Goal: Information Seeking & Learning: Learn about a topic

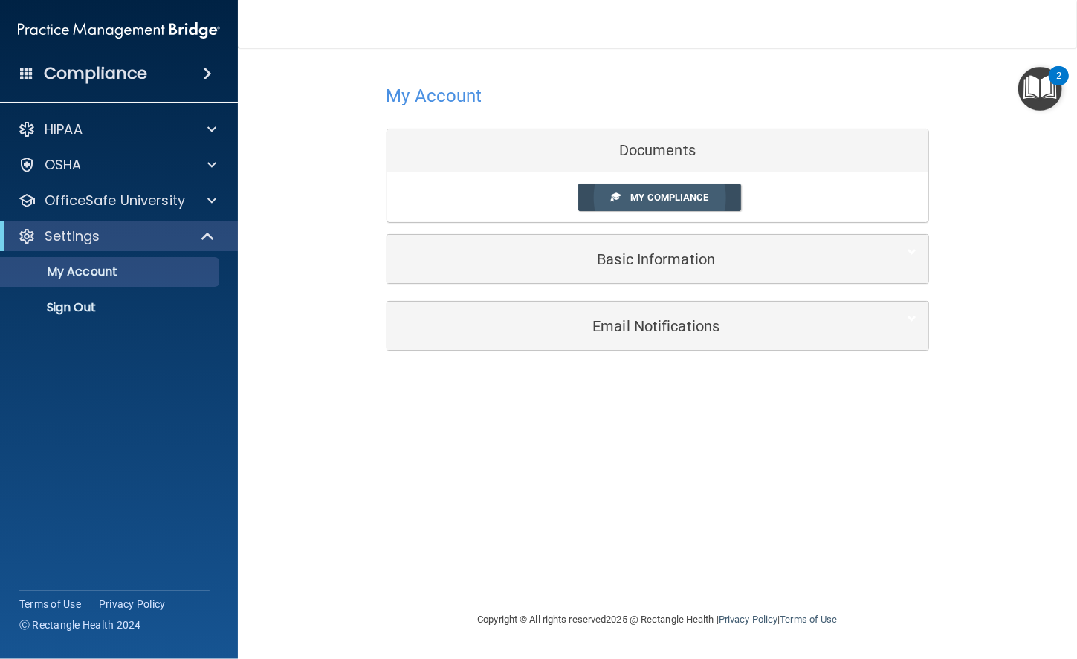
click at [681, 202] on link "My Compliance" at bounding box center [659, 197] width 163 height 27
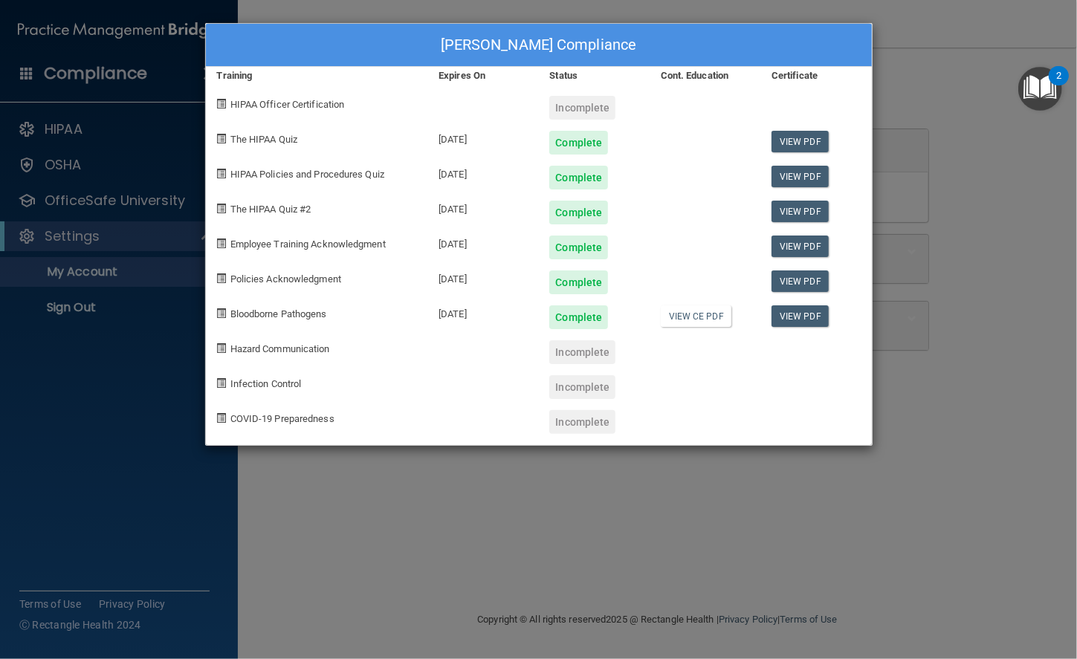
click at [595, 116] on div "Incomplete" at bounding box center [582, 108] width 66 height 24
click at [598, 100] on div "Incomplete" at bounding box center [582, 108] width 66 height 24
click at [577, 427] on div "Incomplete" at bounding box center [582, 422] width 66 height 24
click at [678, 315] on link "View CE PDF" at bounding box center [696, 316] width 71 height 22
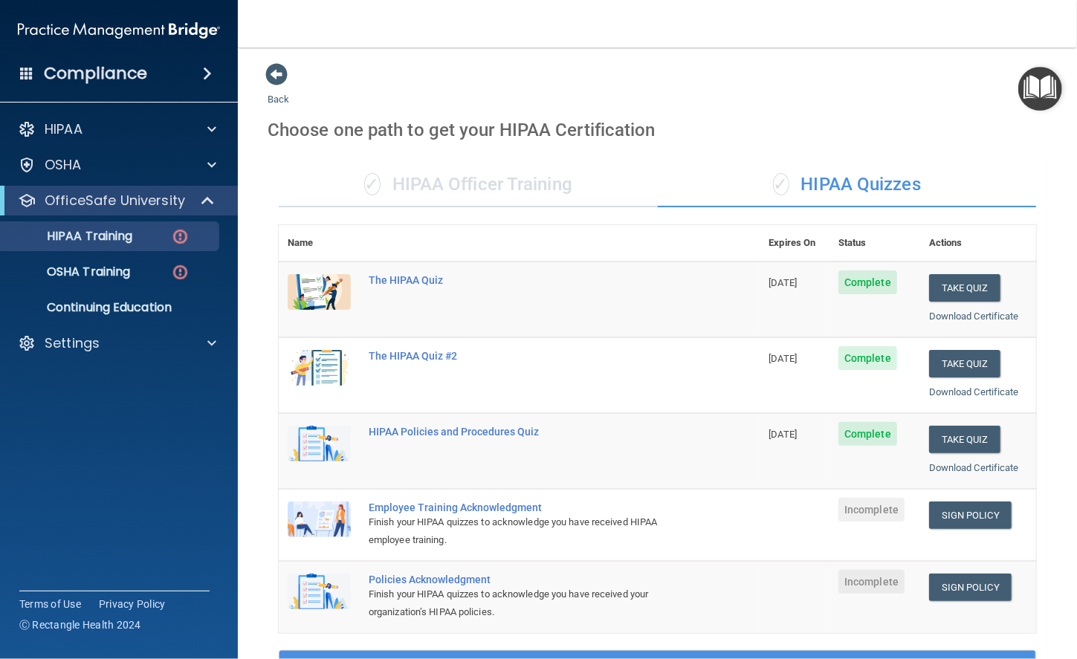
scroll to position [336, 0]
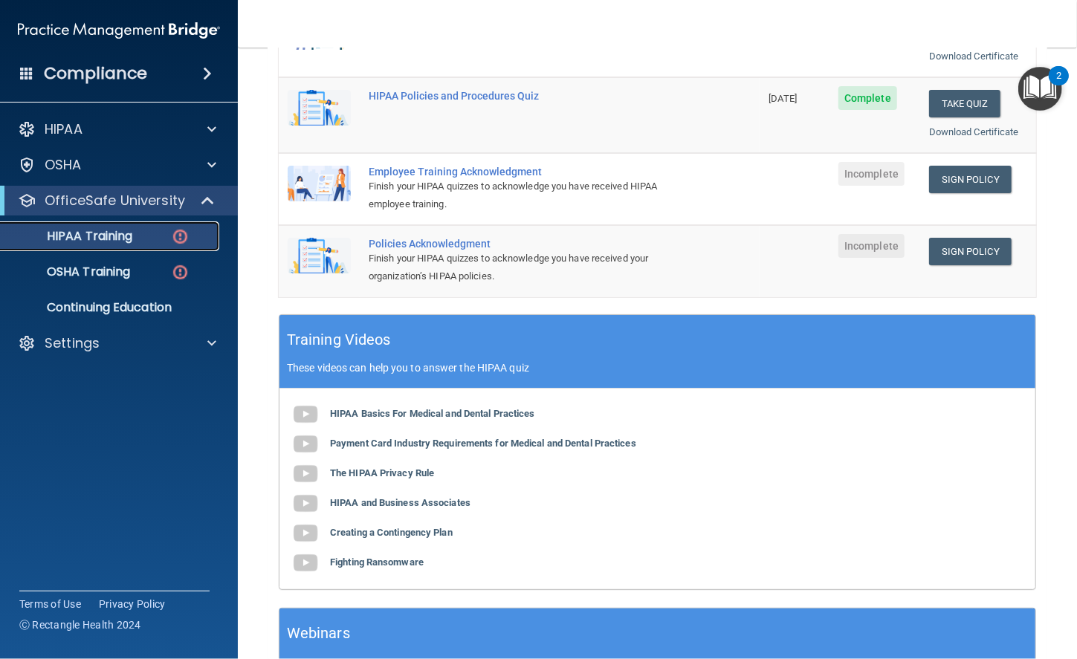
click at [149, 239] on div "HIPAA Training" at bounding box center [111, 236] width 203 height 15
click at [169, 234] on div "HIPAA Training" at bounding box center [111, 236] width 203 height 15
click at [210, 207] on span at bounding box center [209, 201] width 13 height 18
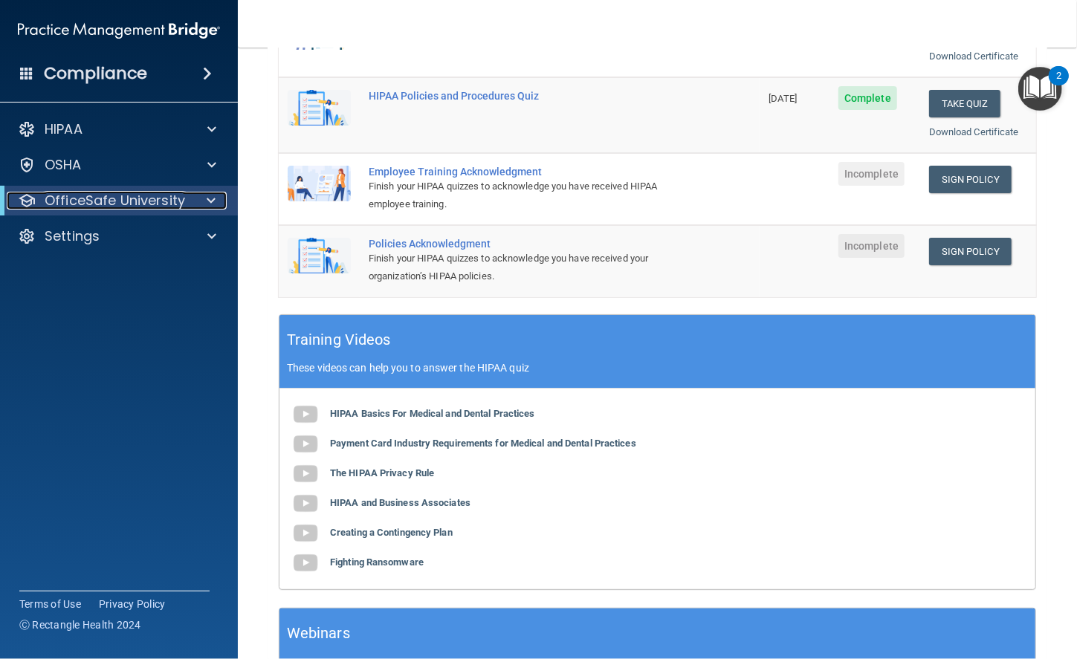
click at [200, 201] on div at bounding box center [208, 201] width 36 height 18
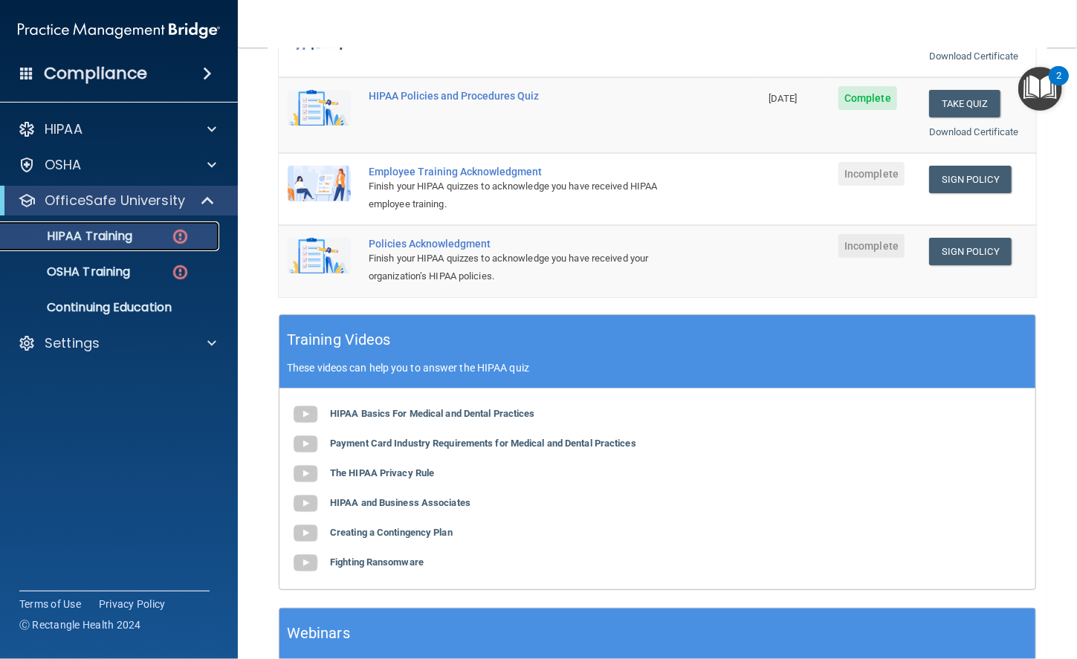
click at [96, 241] on p "HIPAA Training" at bounding box center [71, 236] width 123 height 15
click at [183, 231] on img at bounding box center [180, 236] width 19 height 19
click at [963, 178] on link "Sign Policy" at bounding box center [970, 179] width 82 height 27
click at [988, 167] on link "Sign Policy" at bounding box center [970, 179] width 82 height 27
click at [123, 271] on p "OSHA Training" at bounding box center [70, 272] width 120 height 15
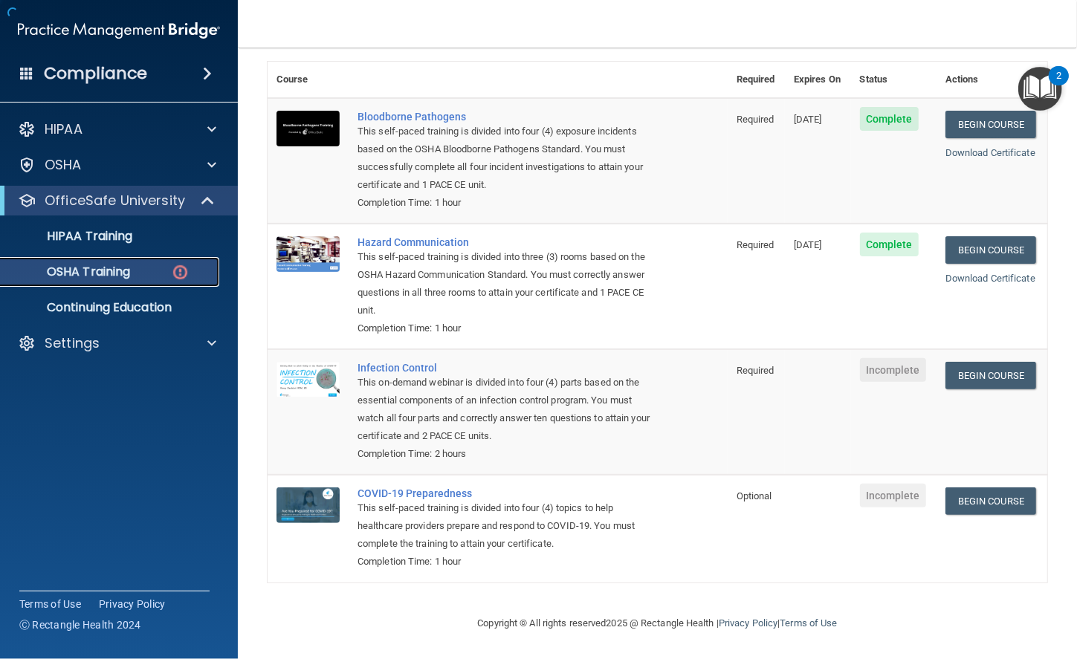
scroll to position [111, 0]
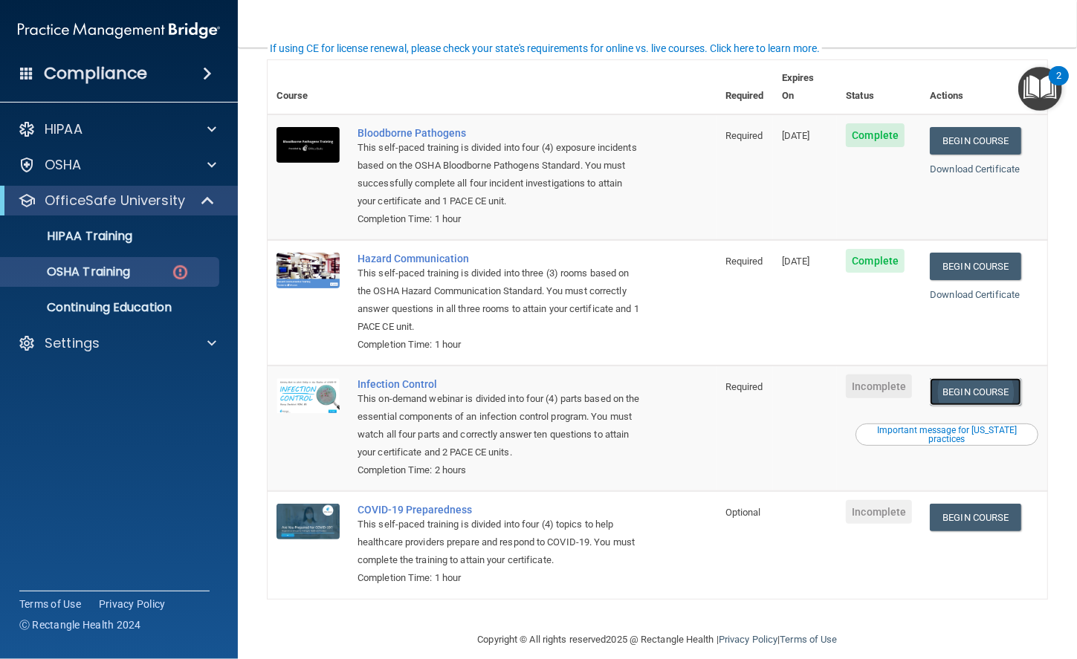
click at [959, 378] on link "Begin Course" at bounding box center [975, 391] width 91 height 27
click at [1007, 378] on link "Begin Course" at bounding box center [975, 391] width 91 height 27
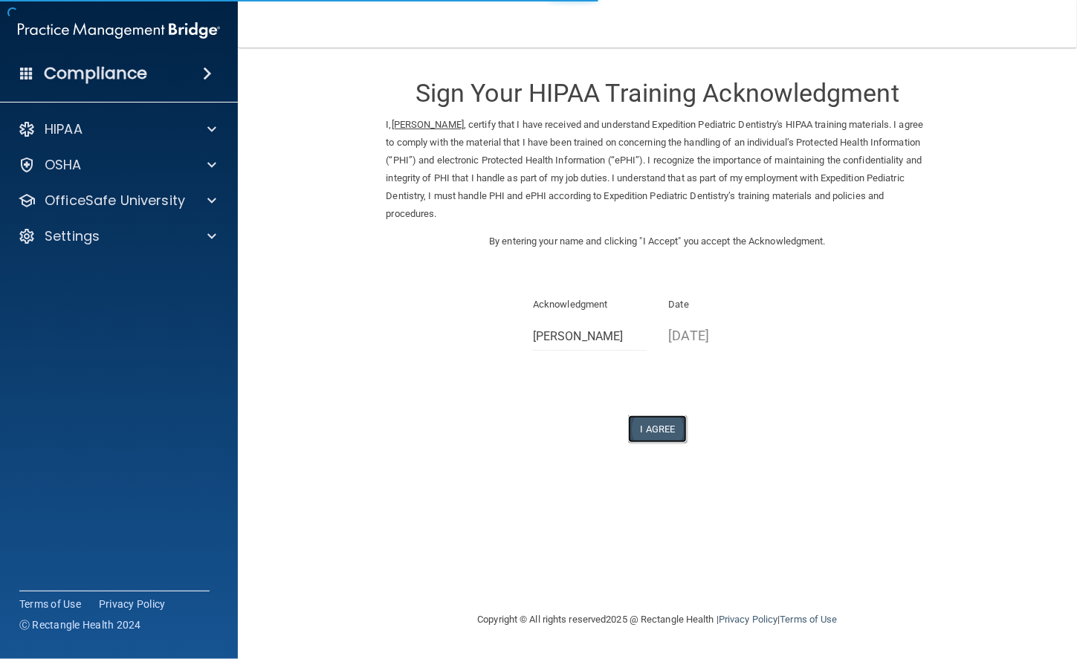
click at [652, 425] on button "I Agree" at bounding box center [657, 428] width 59 height 27
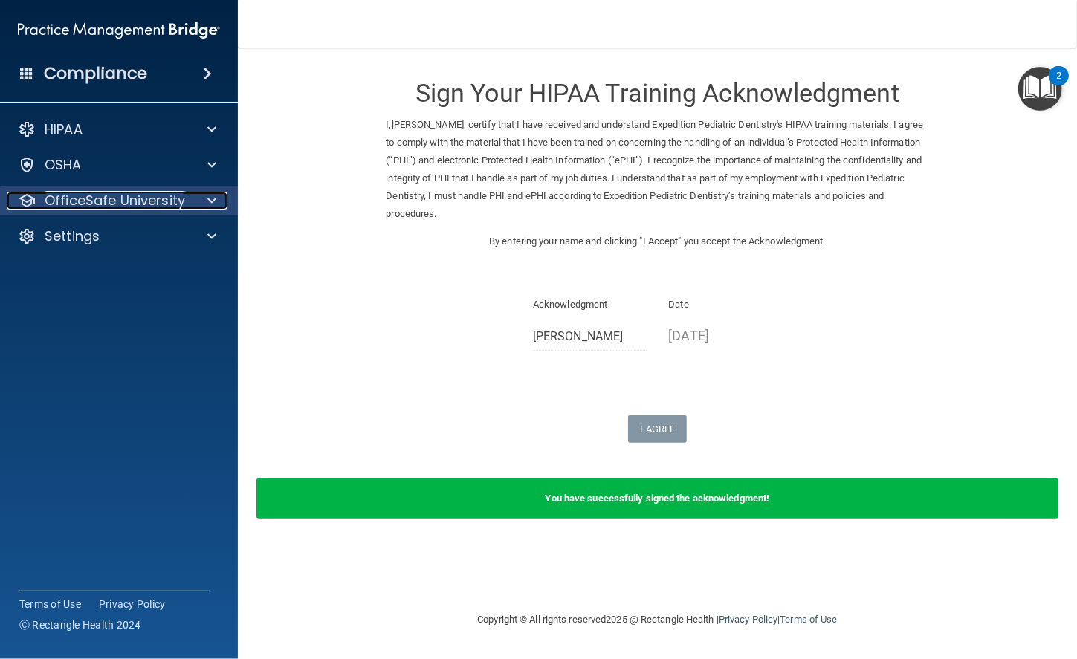
click at [219, 201] on div at bounding box center [209, 201] width 37 height 18
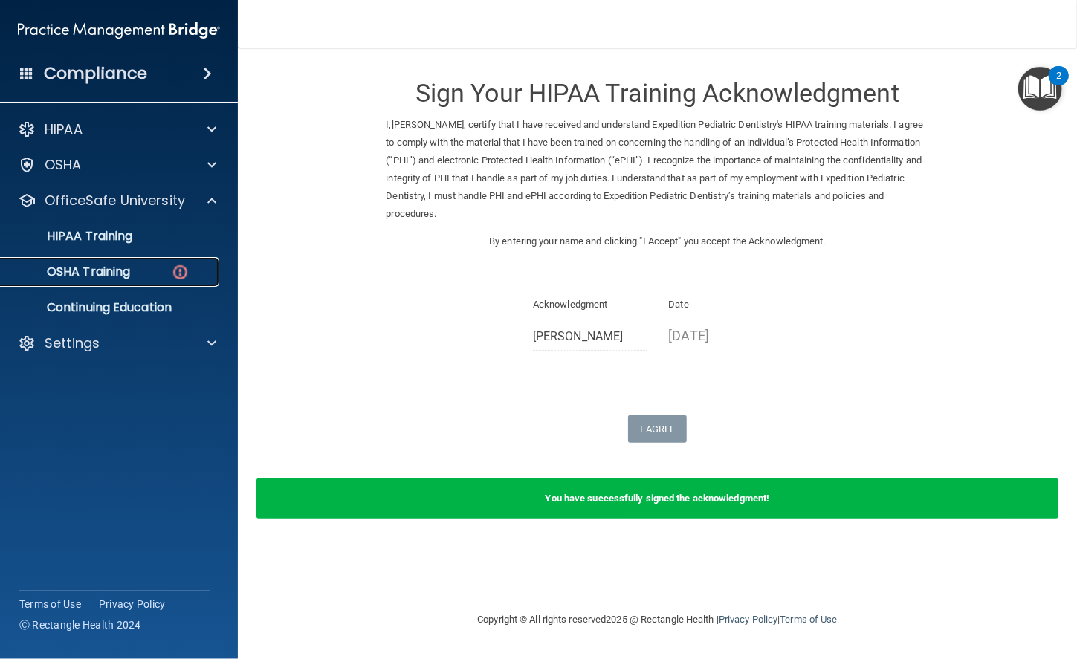
click at [152, 268] on div "OSHA Training" at bounding box center [111, 272] width 203 height 15
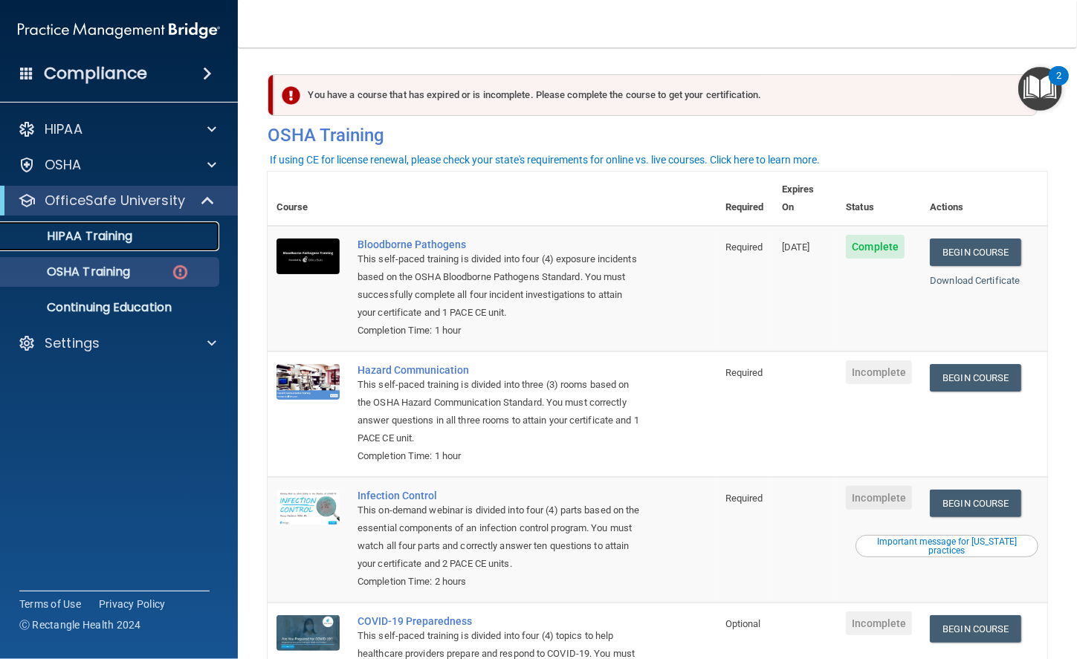
click at [143, 249] on link "HIPAA Training" at bounding box center [102, 236] width 234 height 30
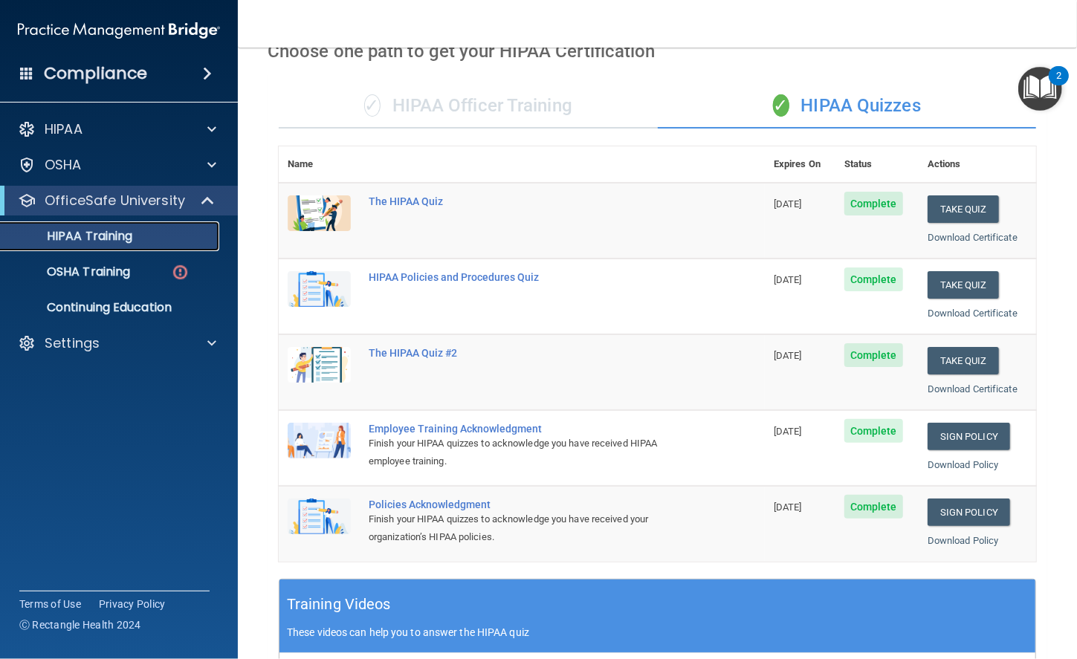
scroll to position [79, 0]
click at [97, 266] on p "OSHA Training" at bounding box center [70, 272] width 120 height 15
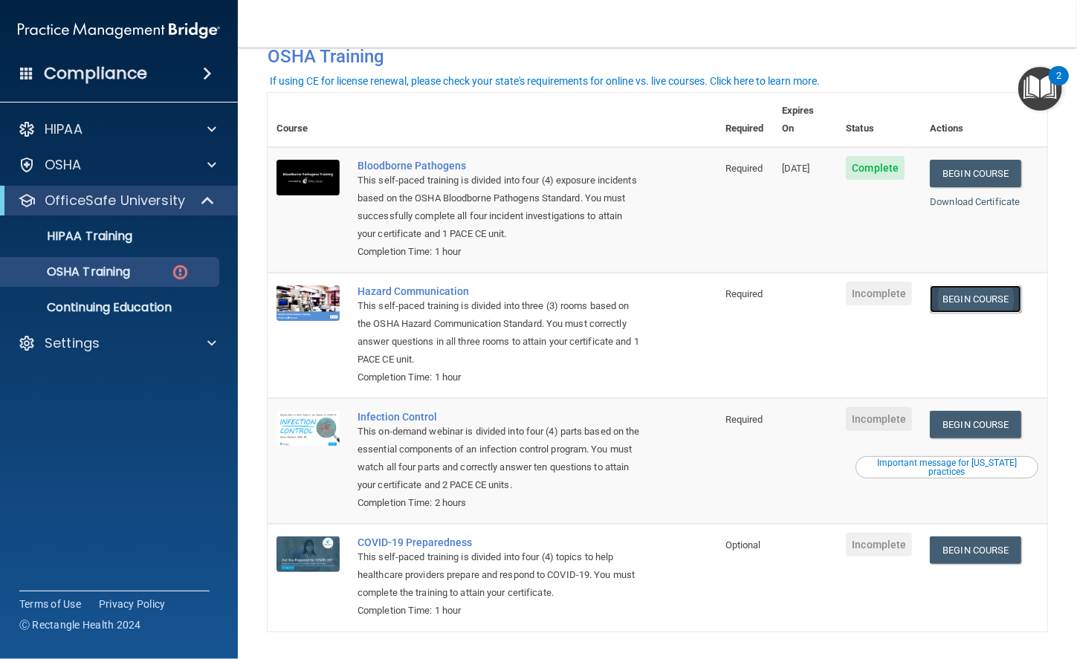
click at [973, 288] on link "Begin Course" at bounding box center [975, 298] width 91 height 27
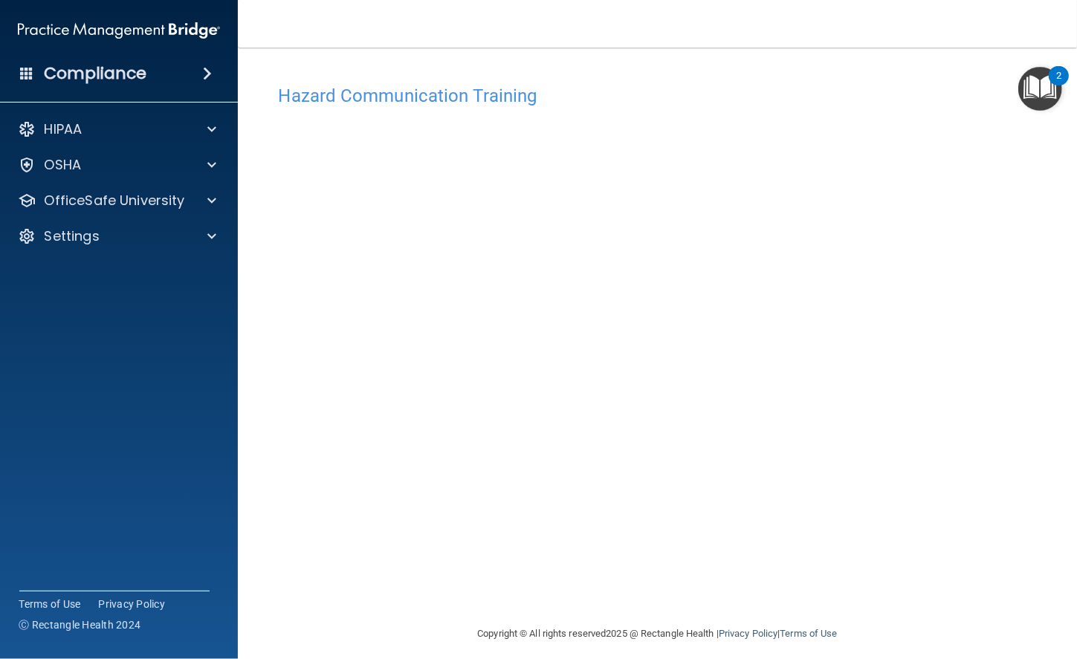
click at [468, 97] on h4 "Hazard Communication Training" at bounding box center [658, 95] width 758 height 19
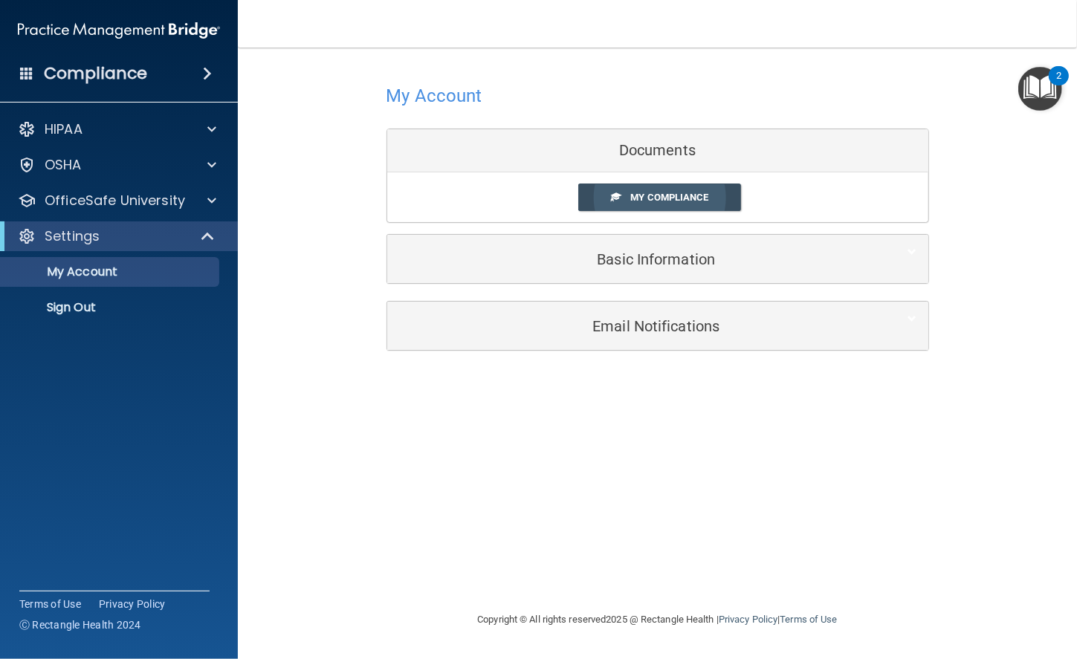
click at [670, 206] on link "My Compliance" at bounding box center [659, 197] width 163 height 27
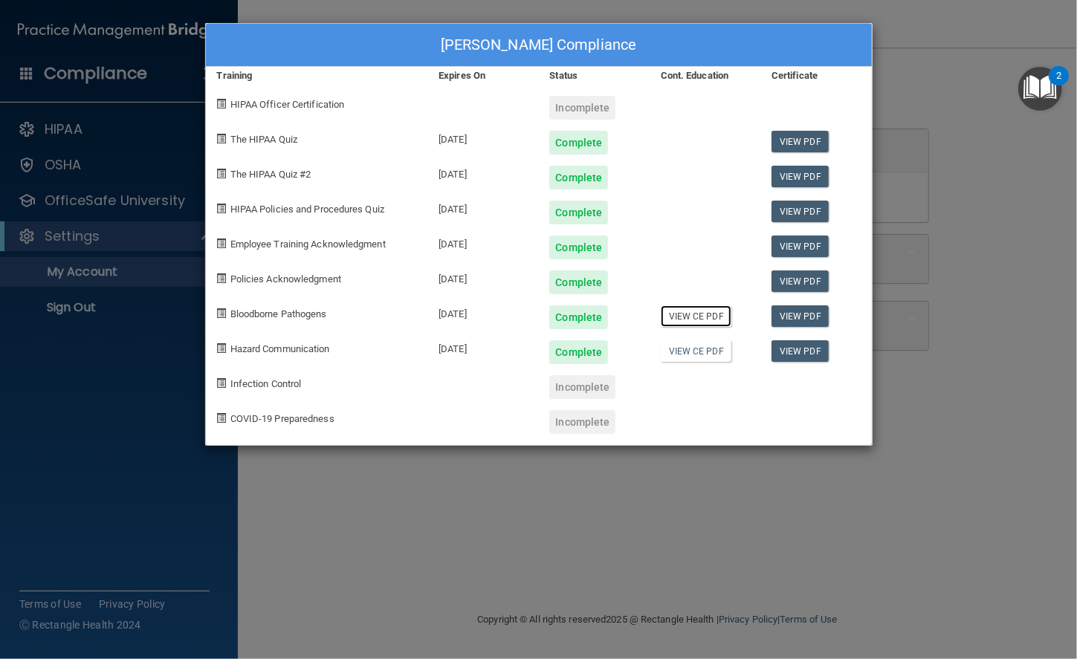
click at [694, 315] on link "View CE PDF" at bounding box center [696, 316] width 71 height 22
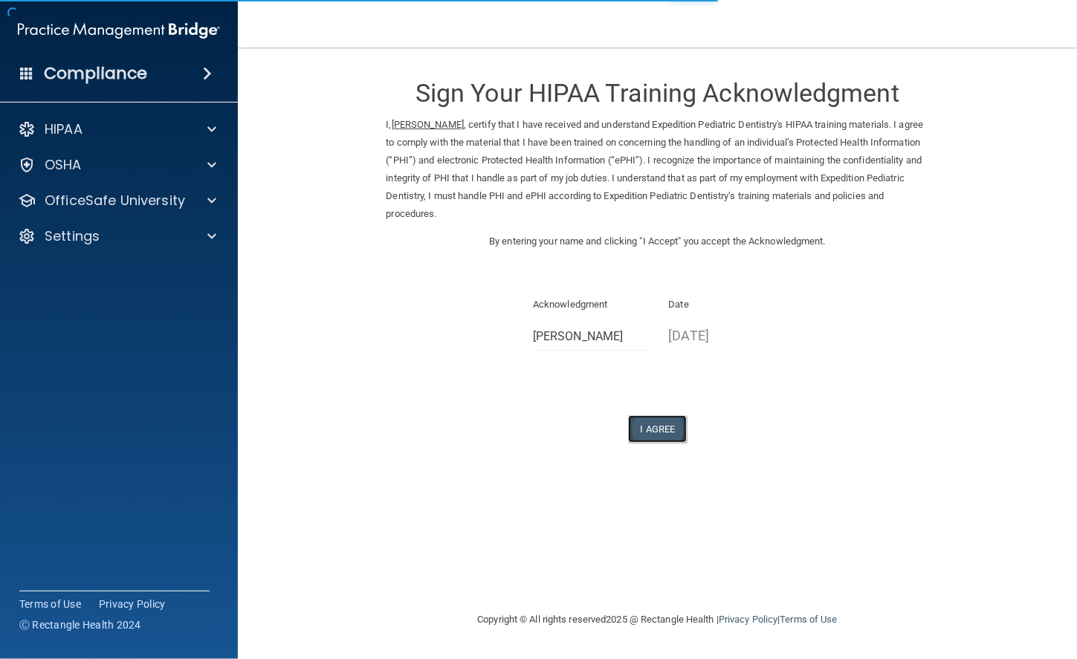
click at [650, 418] on button "I Agree" at bounding box center [657, 428] width 59 height 27
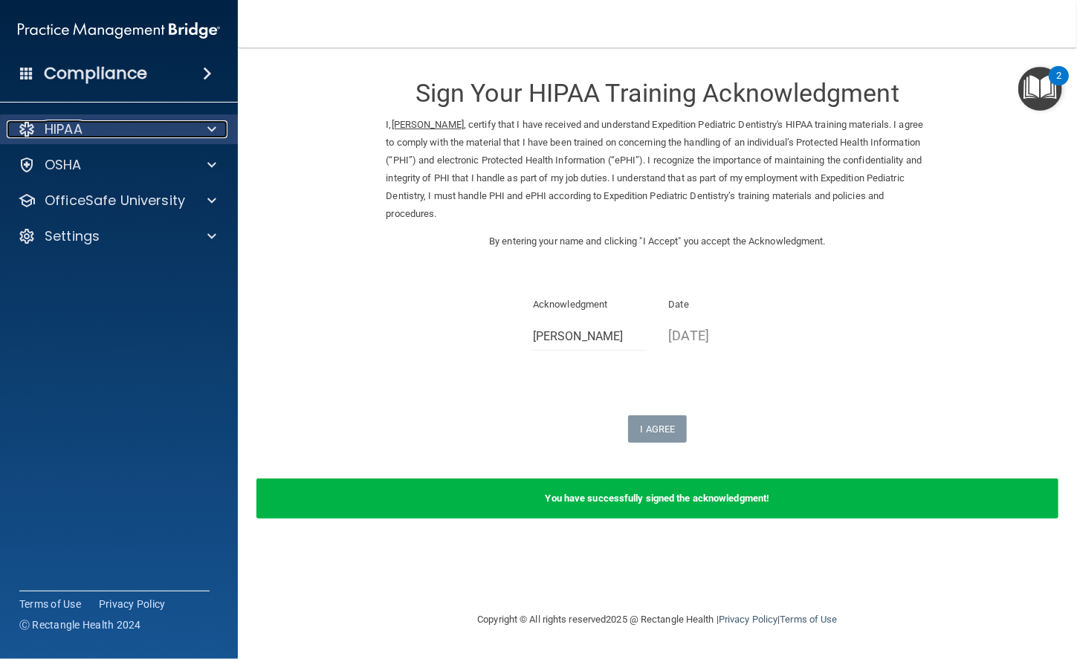
click at [172, 124] on div "HIPAA" at bounding box center [99, 129] width 184 height 18
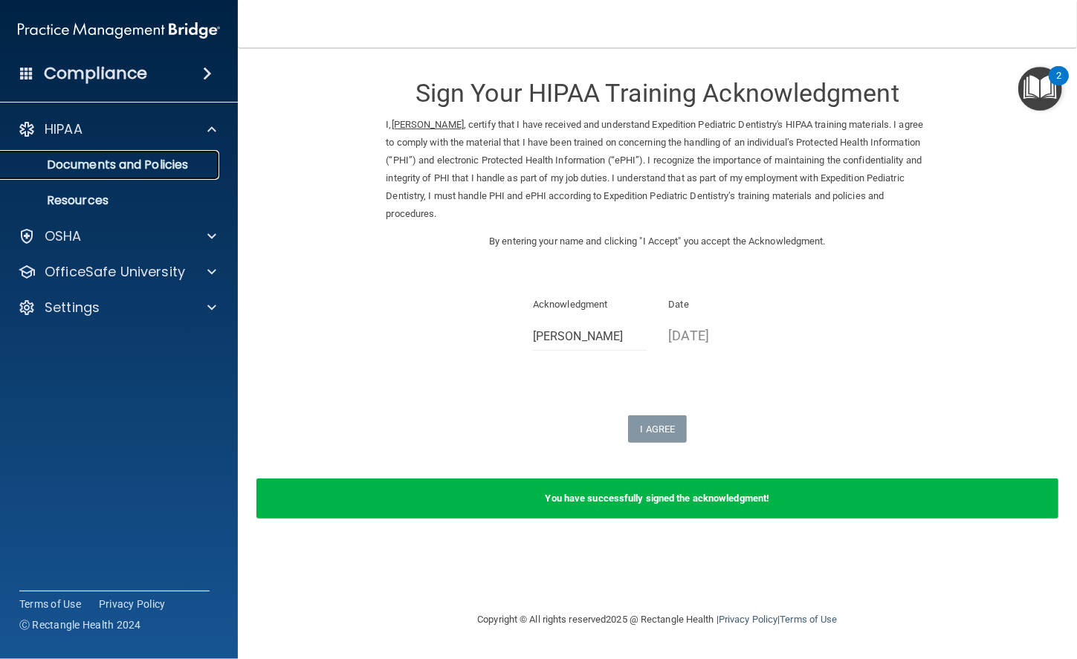
click at [166, 168] on p "Documents and Policies" at bounding box center [111, 165] width 203 height 15
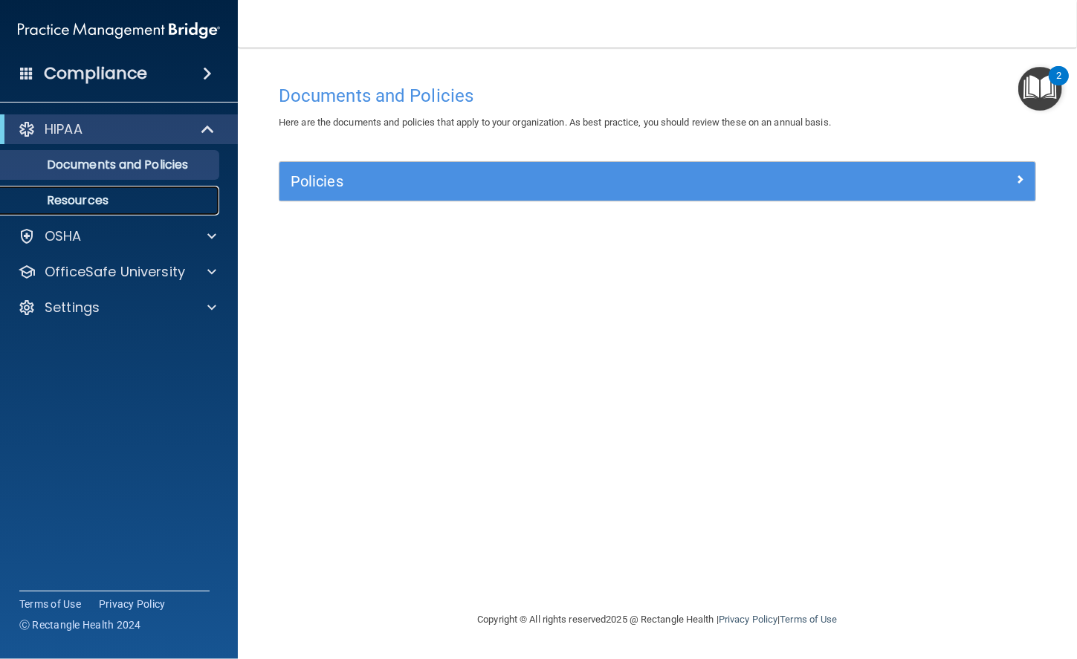
click at [107, 199] on p "Resources" at bounding box center [111, 200] width 203 height 15
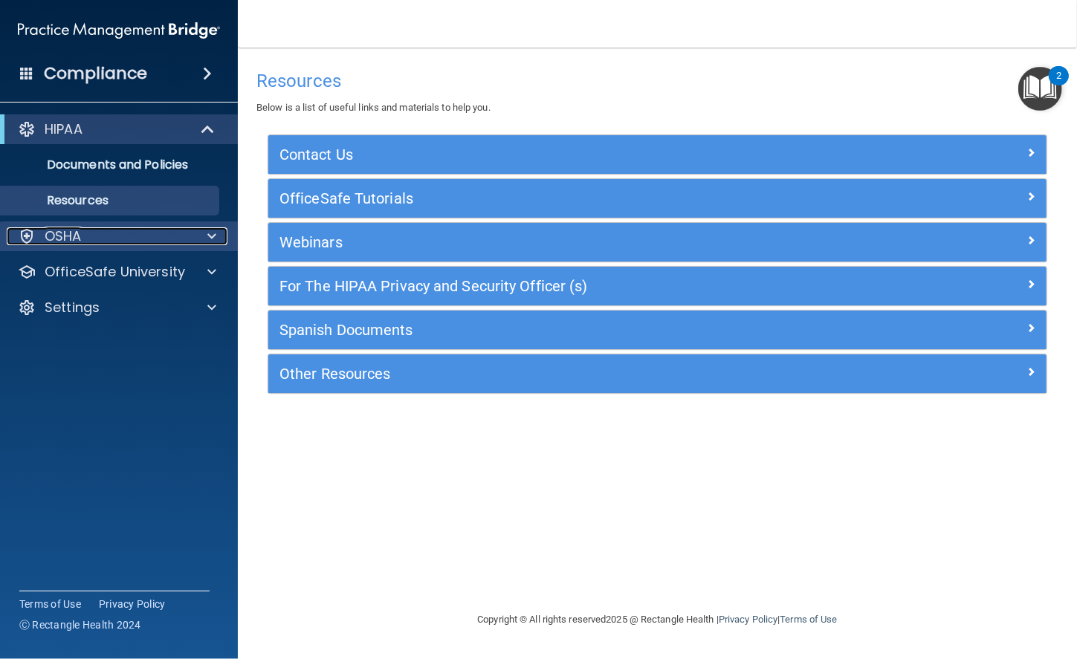
click at [145, 232] on div "OSHA" at bounding box center [99, 236] width 184 height 18
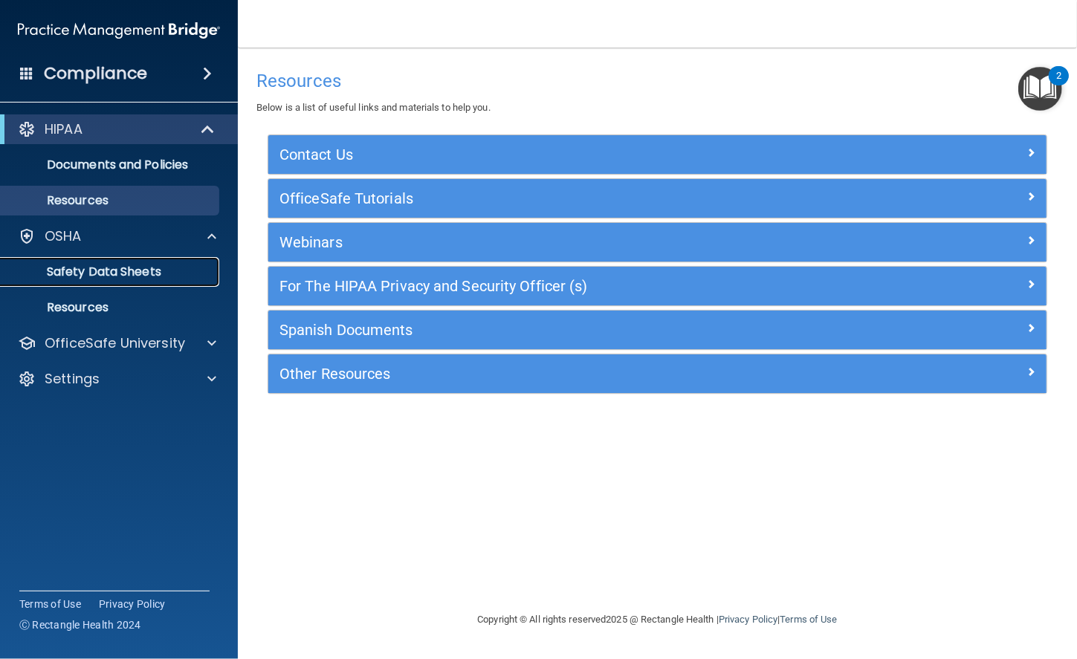
click at [129, 270] on p "Safety Data Sheets" at bounding box center [111, 272] width 203 height 15
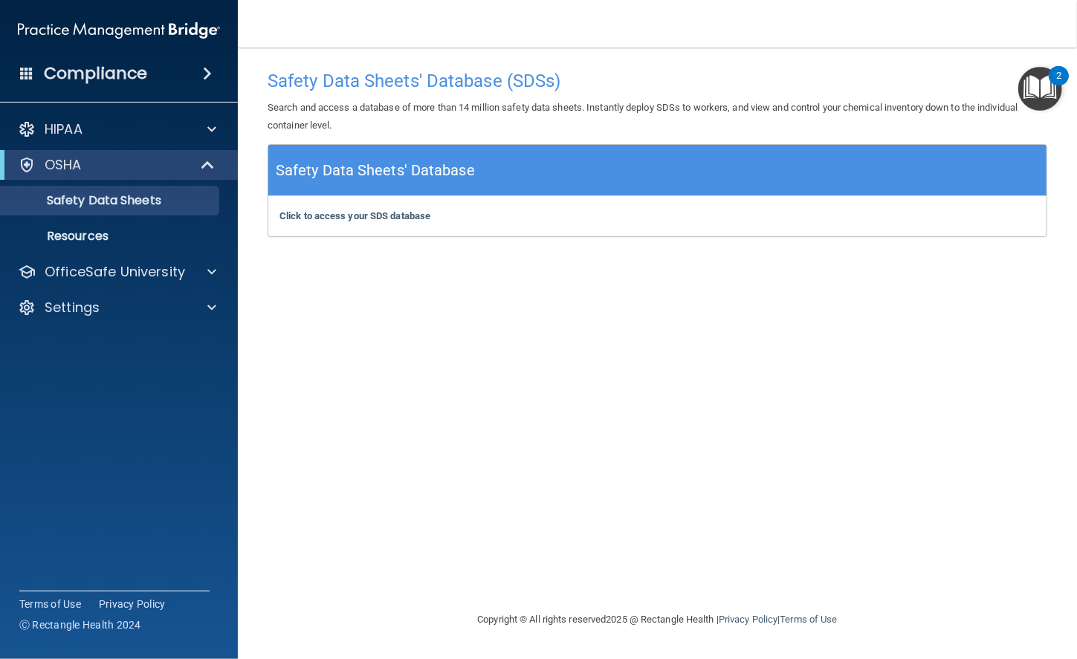
click div "Click to access your SDS database Click to access your SDS database"
click b "Click to access your SDS database"
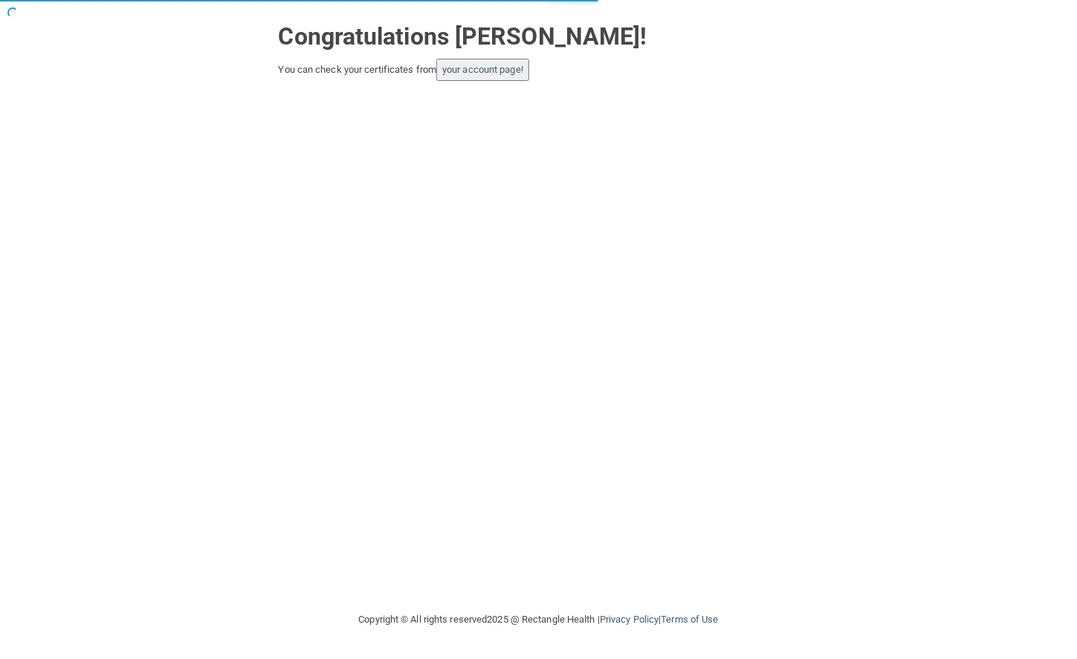
click at [514, 80] on button "your account page!" at bounding box center [482, 70] width 93 height 22
click at [494, 88] on div "Congratulations Katey Norman! You can check your certificates from your account…" at bounding box center [538, 305] width 1017 height 581
click at [511, 62] on button "your account page!" at bounding box center [482, 70] width 93 height 22
click at [475, 76] on button "your account page!" at bounding box center [482, 70] width 93 height 22
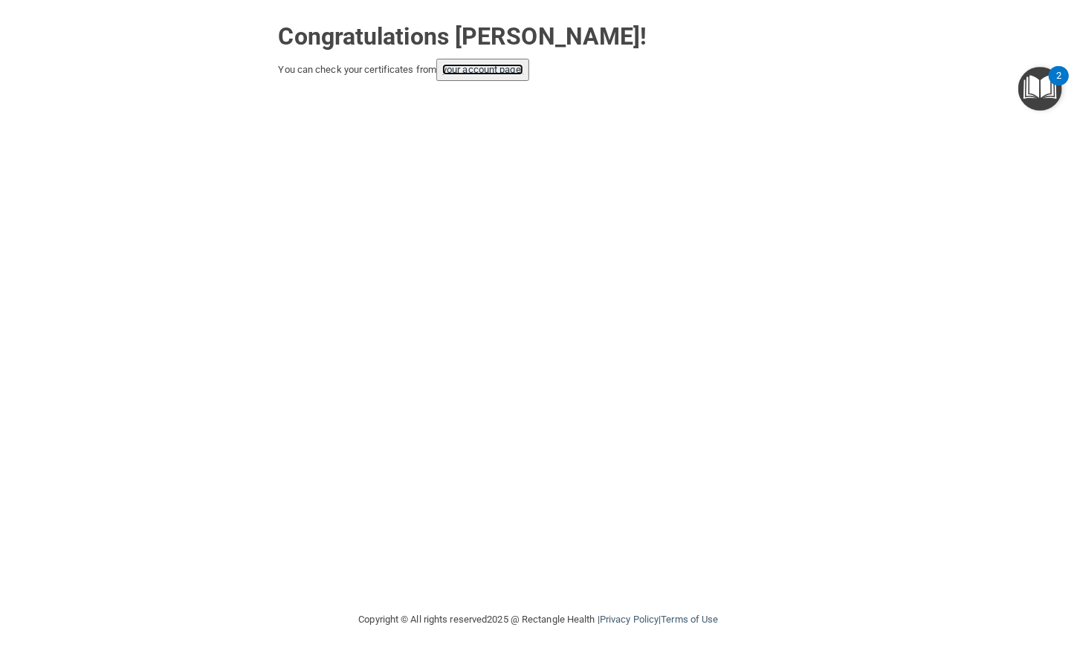
click at [467, 74] on link "your account page!" at bounding box center [482, 69] width 81 height 11
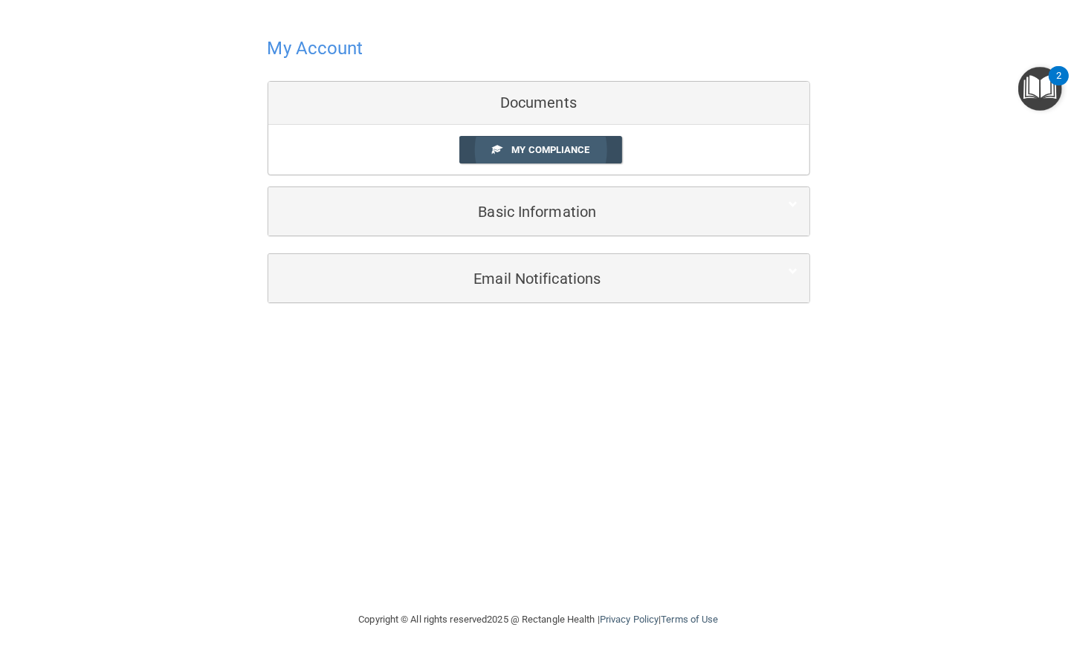
click at [533, 136] on link "My Compliance" at bounding box center [540, 149] width 163 height 27
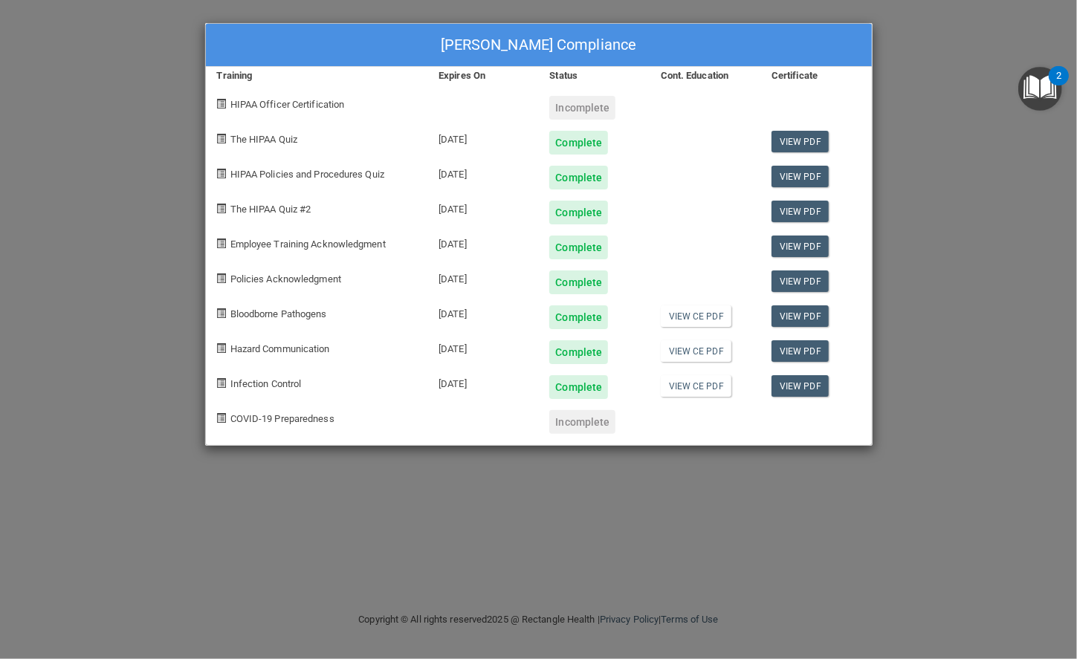
click at [317, 415] on span "COVID-19 Preparedness" at bounding box center [282, 418] width 104 height 11
click at [1034, 80] on img "Open Resource Center, 2 new notifications" at bounding box center [1040, 89] width 44 height 44
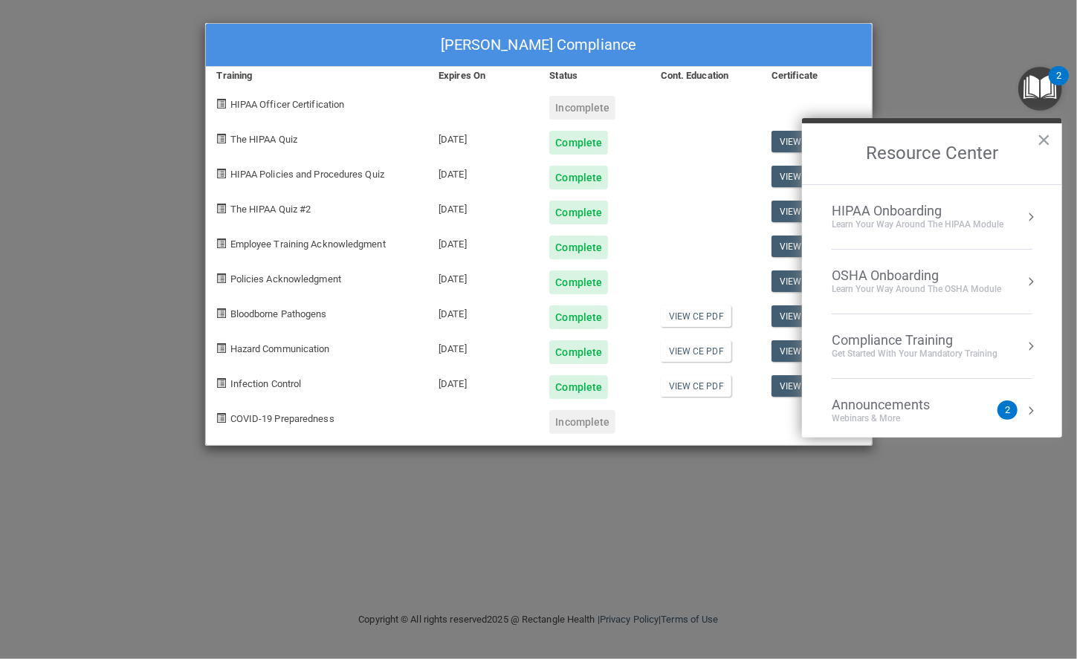
click at [965, 300] on li "OSHA Onboarding Learn your way around the OSHA module" at bounding box center [932, 282] width 201 height 65
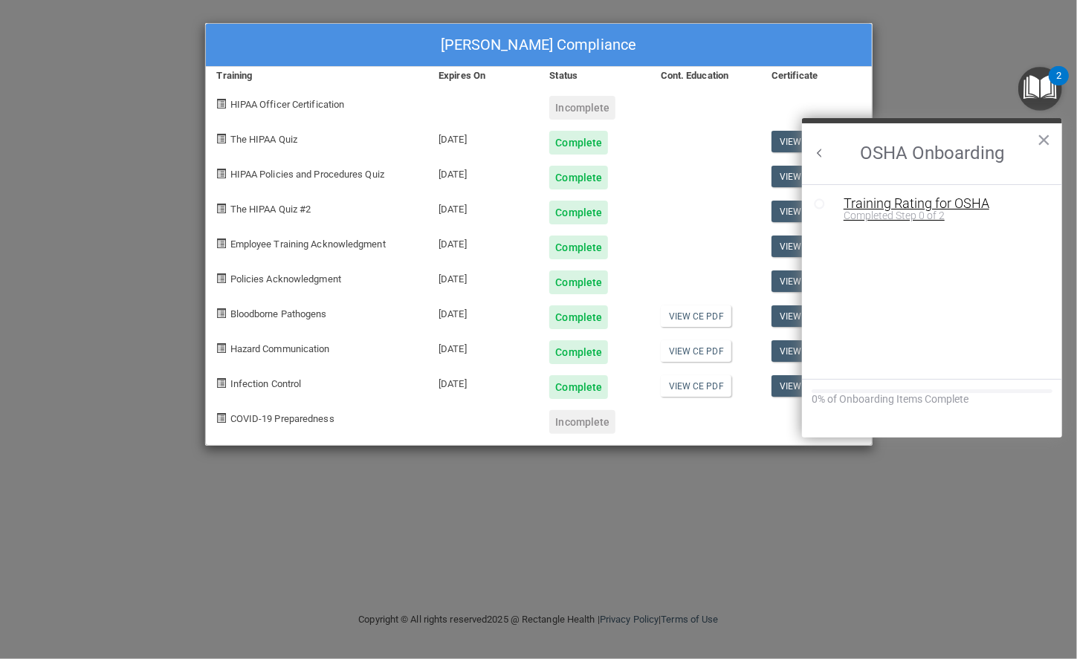
click at [964, 205] on div "Training Rating for OSHA" at bounding box center [943, 203] width 199 height 13
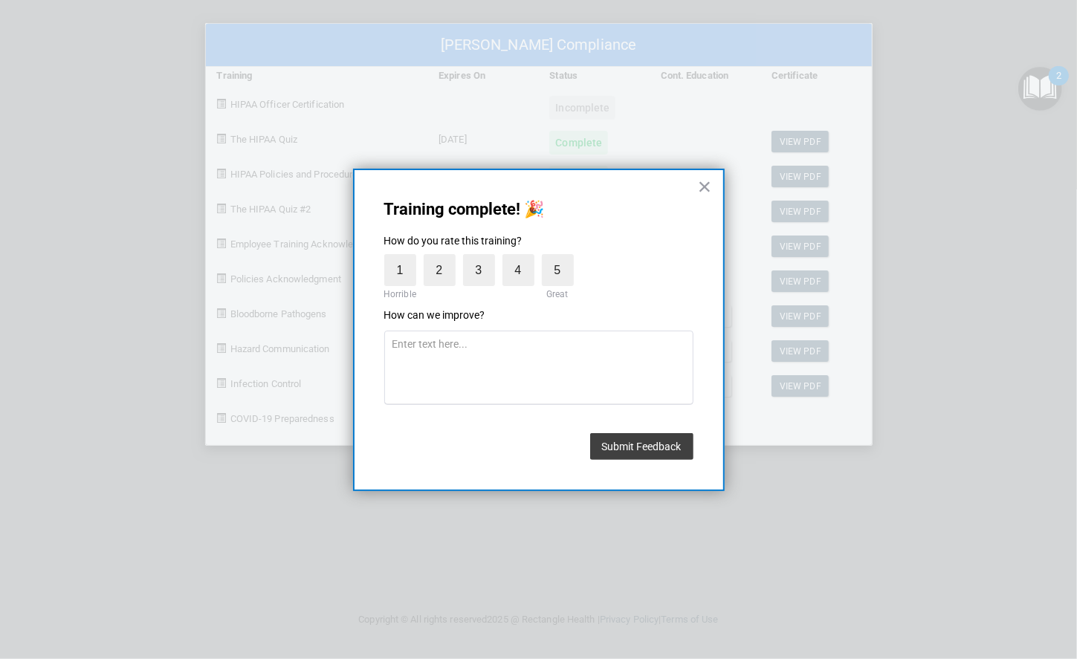
click at [702, 172] on div "Training complete! 🎉 How do you rate this training? 1 Horrible 2 3 4 5 Great Ho…" at bounding box center [539, 330] width 372 height 323
click at [711, 197] on button "×" at bounding box center [705, 187] width 14 height 24
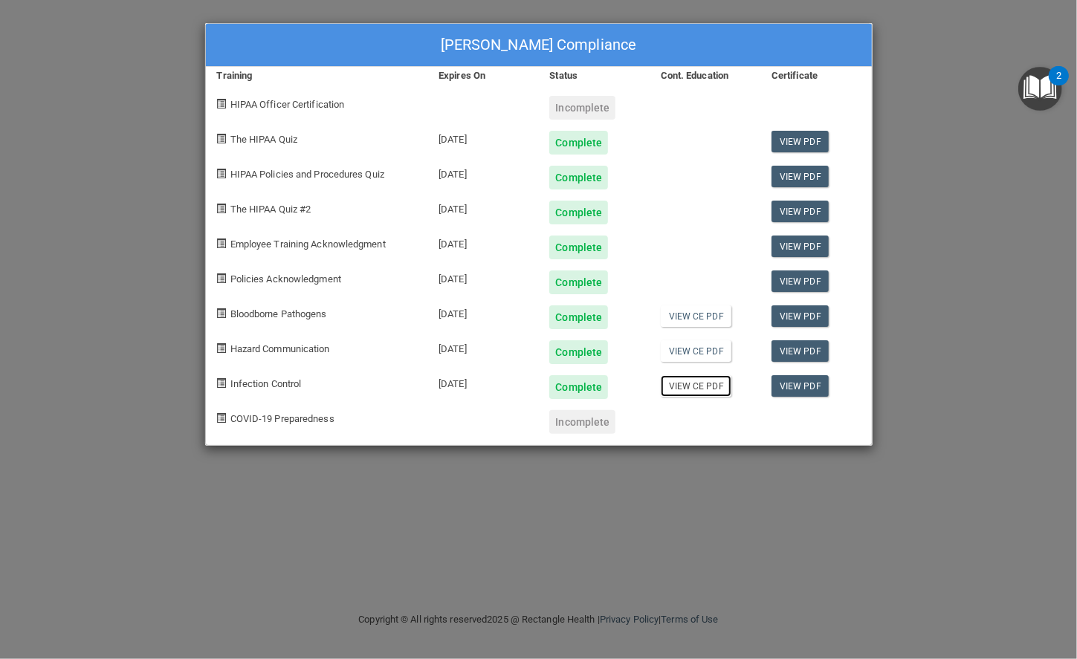
click at [708, 381] on link "View CE PDF" at bounding box center [696, 386] width 71 height 22
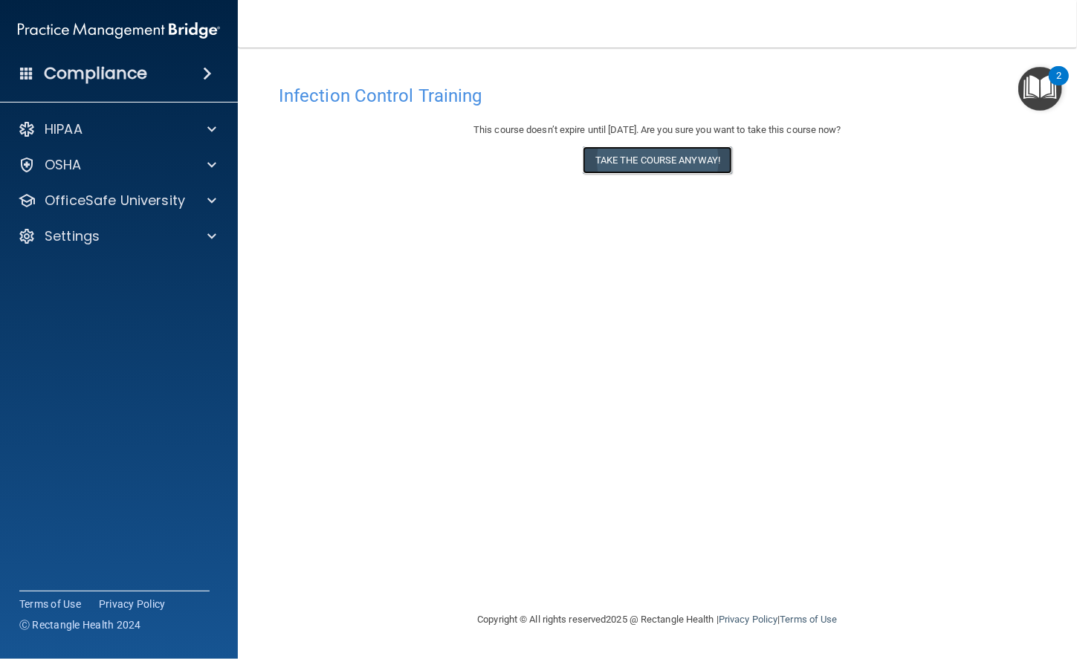
click at [685, 158] on button "Take the course anyway!" at bounding box center [657, 159] width 149 height 27
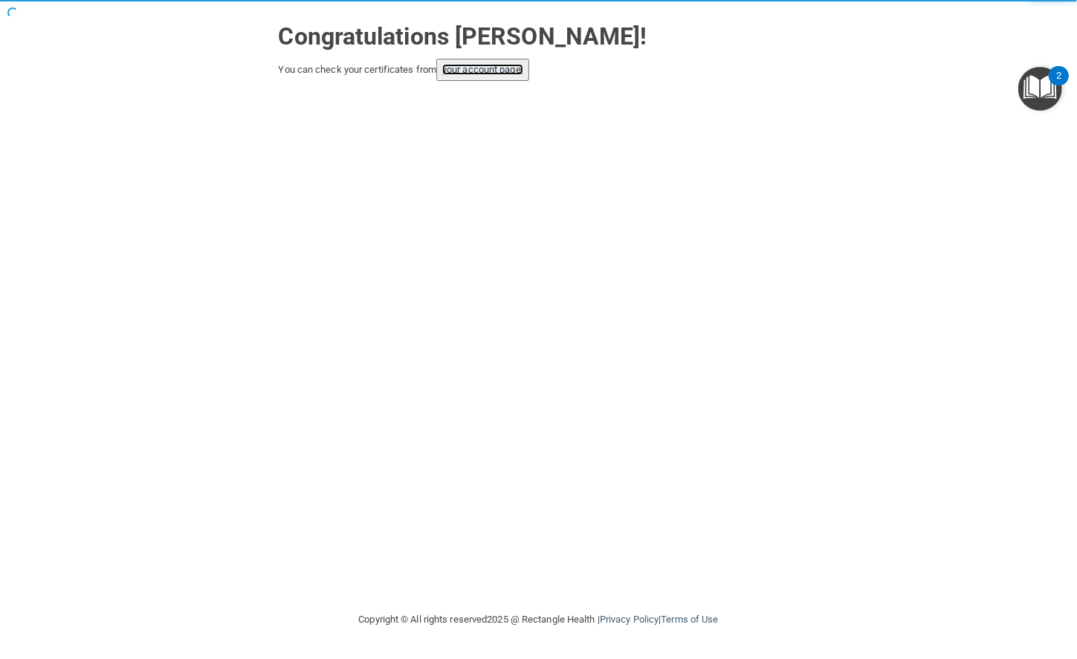
click at [512, 72] on link "your account page!" at bounding box center [482, 69] width 81 height 11
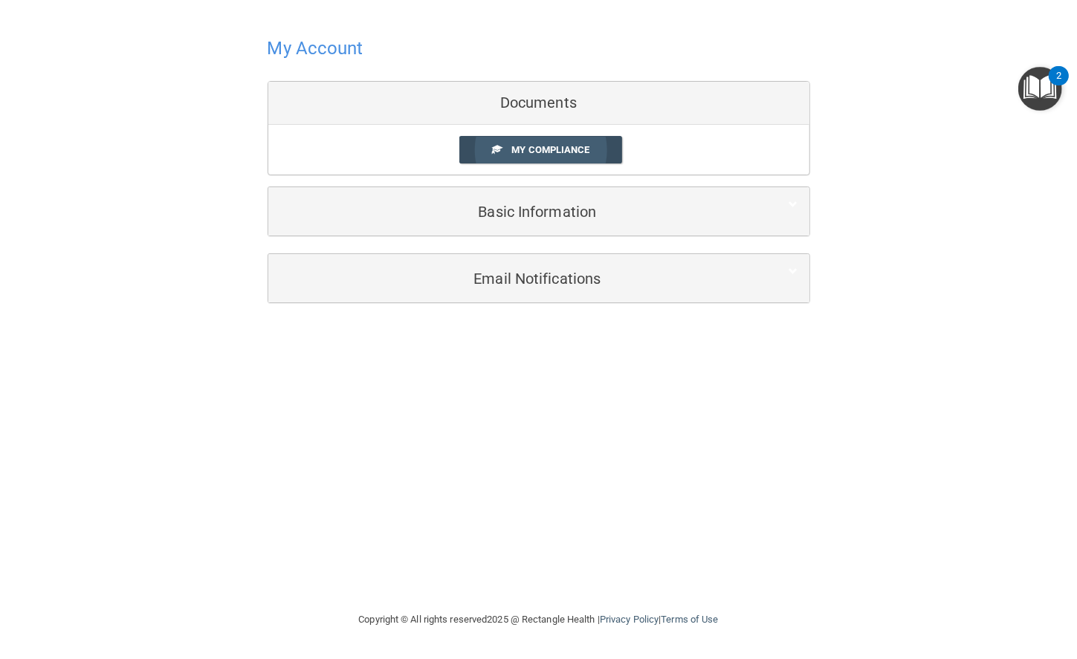
click at [514, 146] on span "My Compliance" at bounding box center [550, 149] width 78 height 11
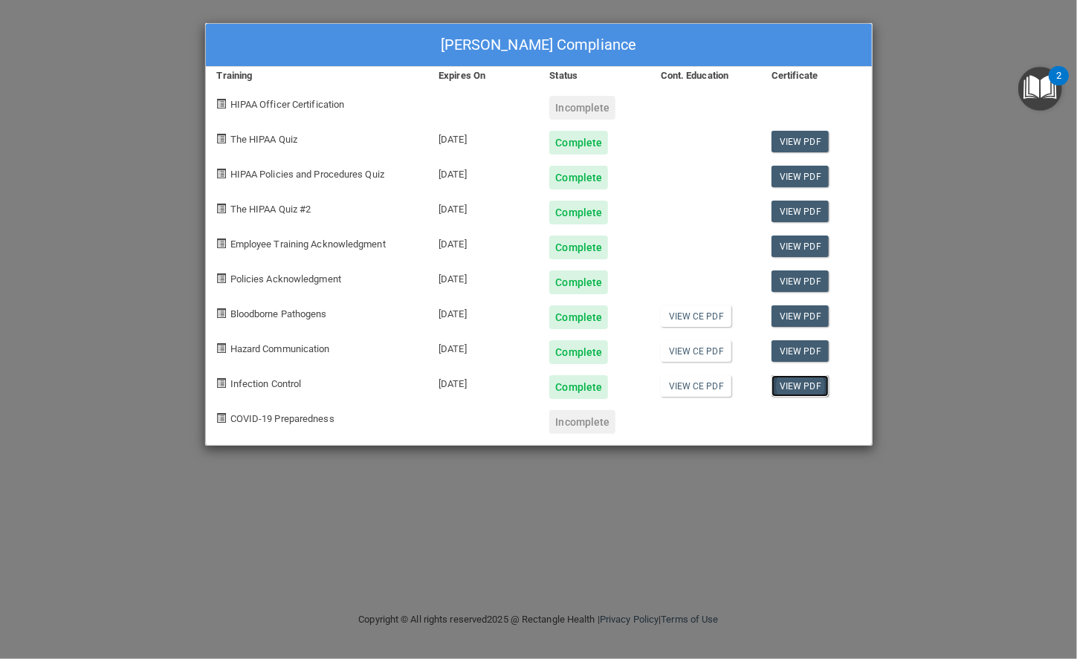
click at [786, 375] on link "View PDF" at bounding box center [799, 386] width 57 height 22
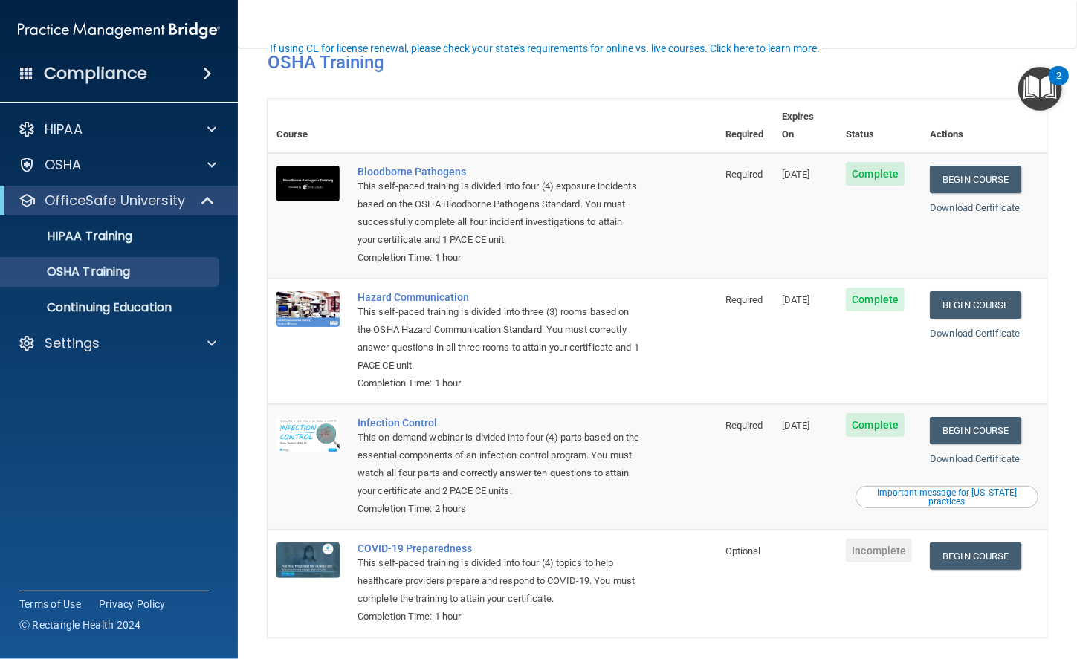
scroll to position [70, 0]
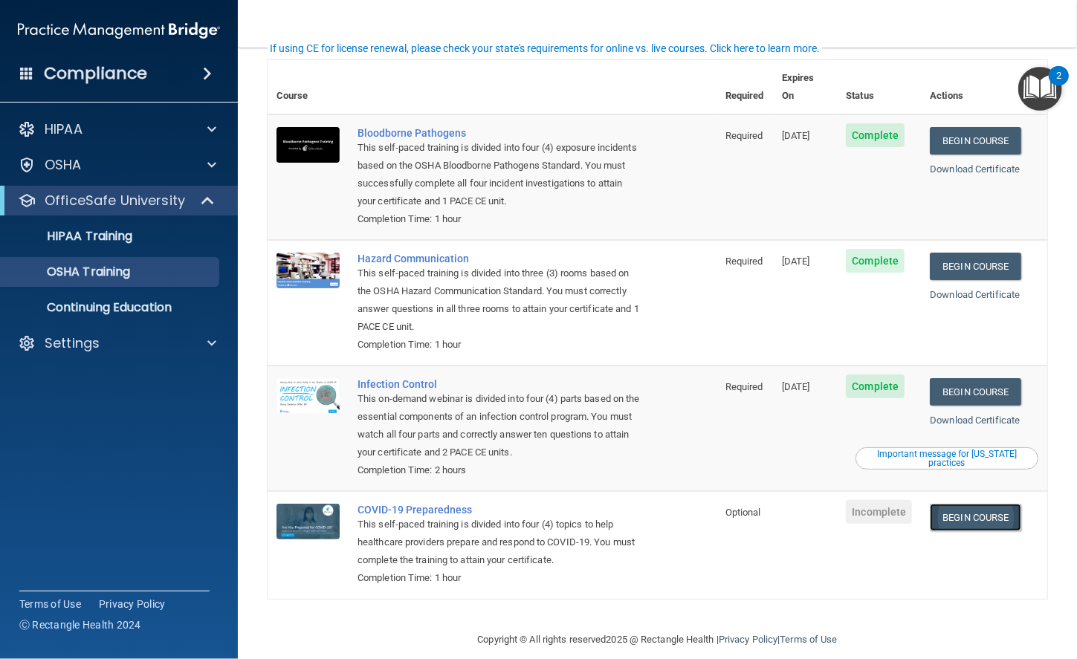
click at [985, 504] on link "Begin Course" at bounding box center [975, 517] width 91 height 27
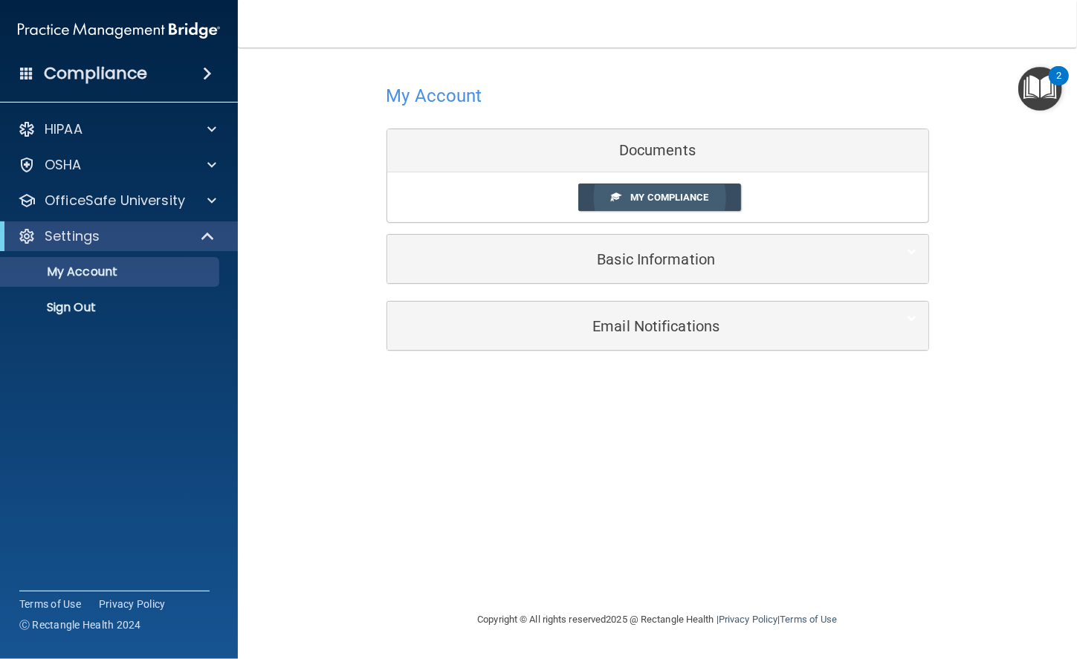
click at [711, 192] on link "My Compliance" at bounding box center [659, 197] width 163 height 27
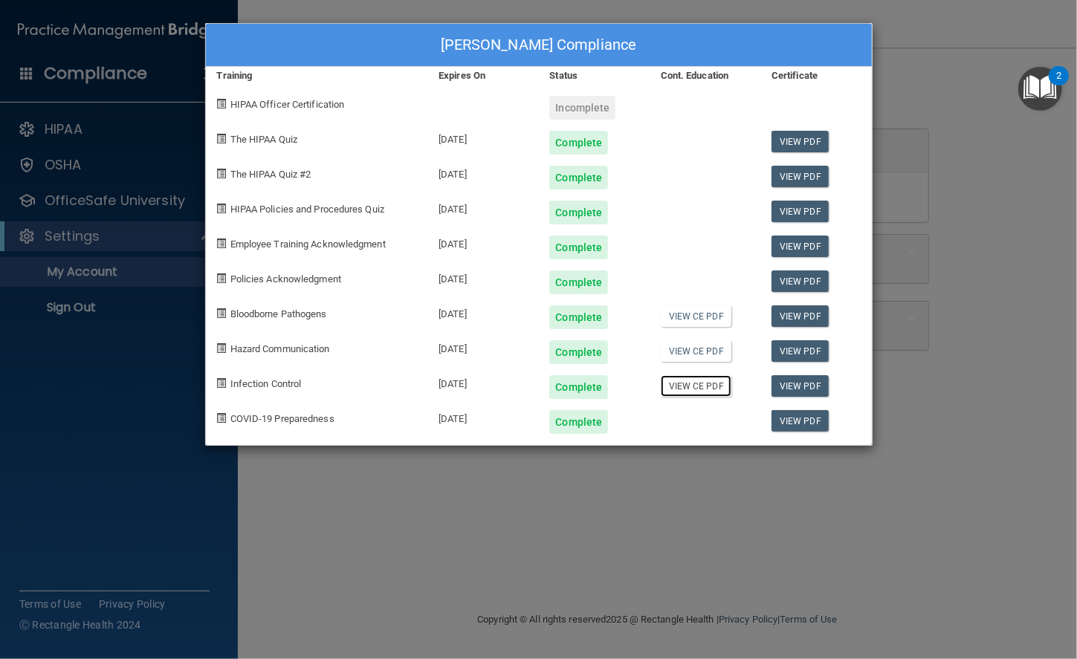
click at [676, 375] on link "View CE PDF" at bounding box center [696, 386] width 71 height 22
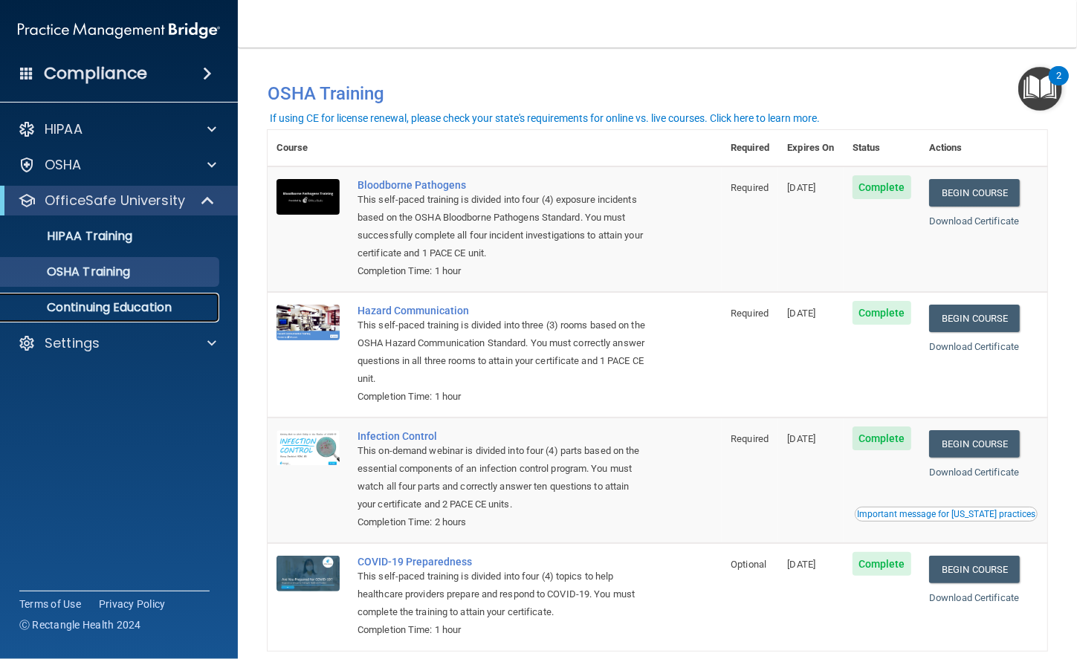
click at [139, 306] on p "Continuing Education" at bounding box center [111, 307] width 203 height 15
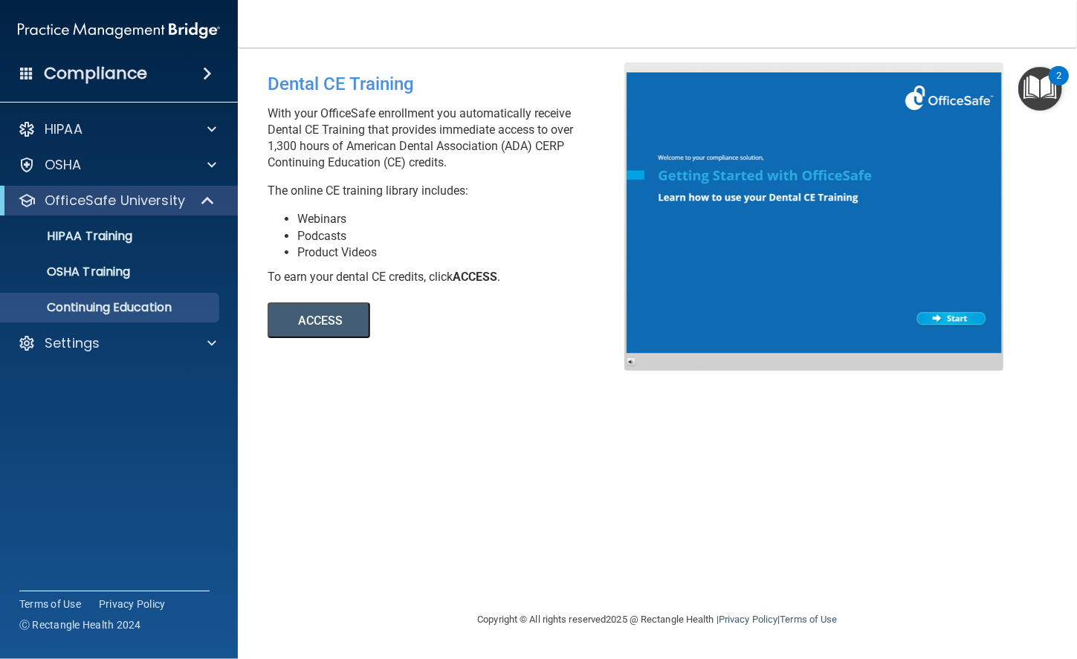
click at [316, 327] on button "ACCESS" at bounding box center [319, 320] width 103 height 36
click at [192, 132] on div at bounding box center [209, 129] width 37 height 18
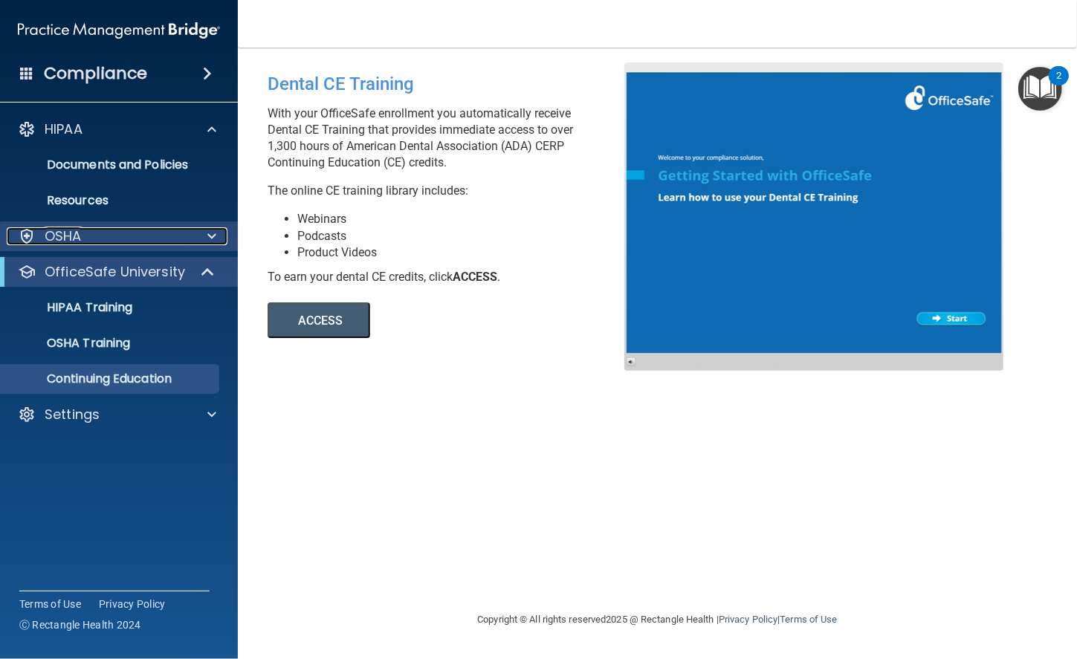
click at [221, 240] on div at bounding box center [209, 236] width 37 height 18
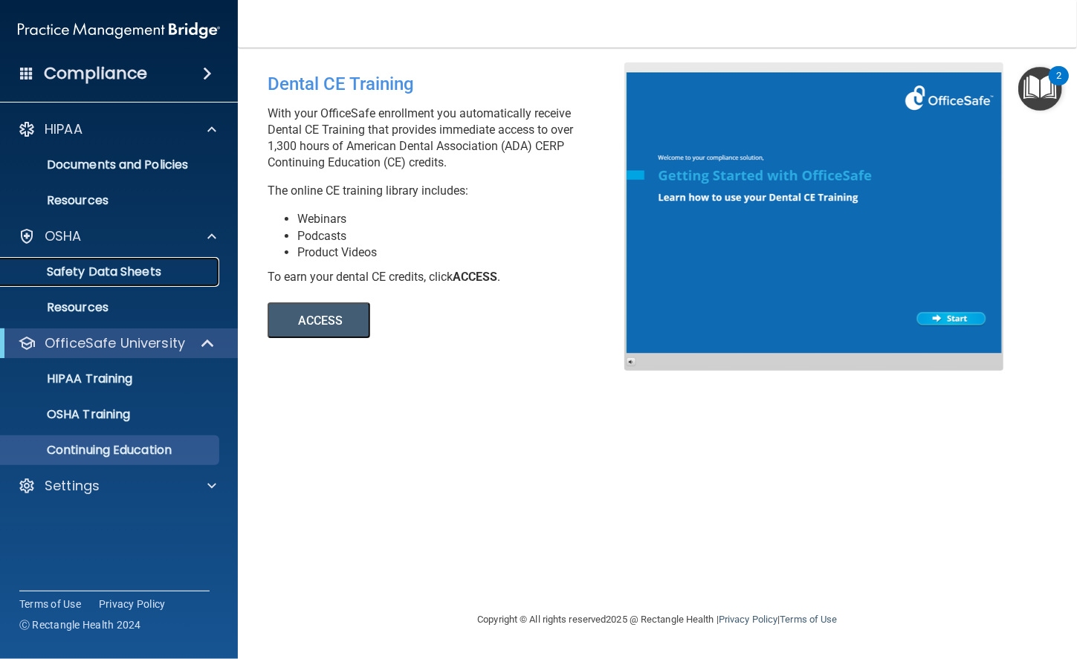
click at [129, 272] on p "Safety Data Sheets" at bounding box center [111, 272] width 203 height 15
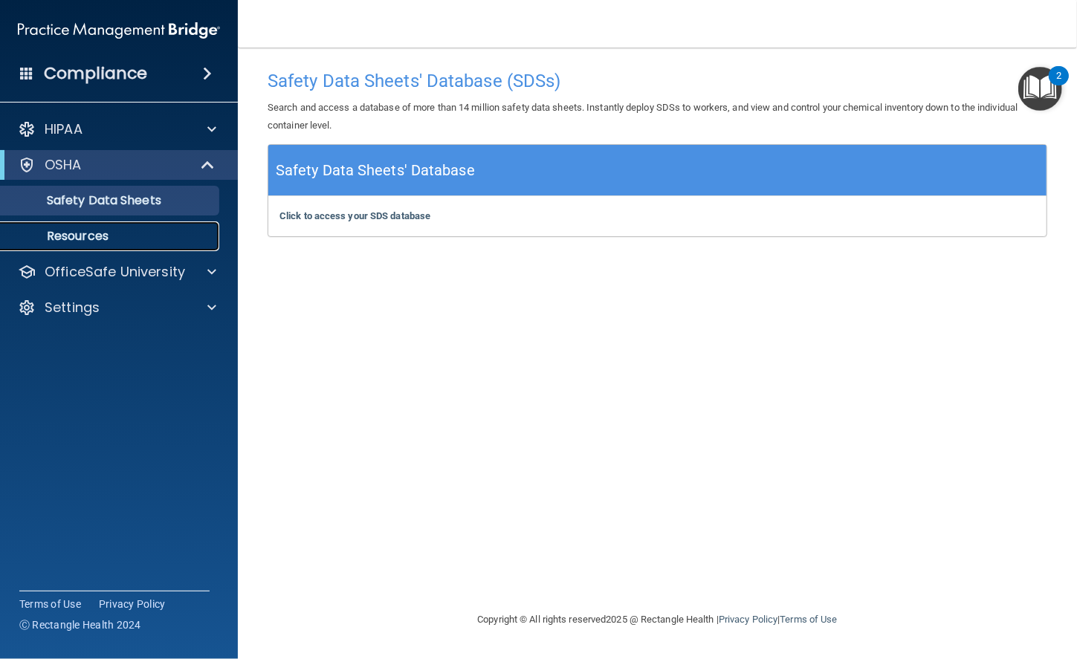
click at [95, 235] on p "Resources" at bounding box center [111, 236] width 203 height 15
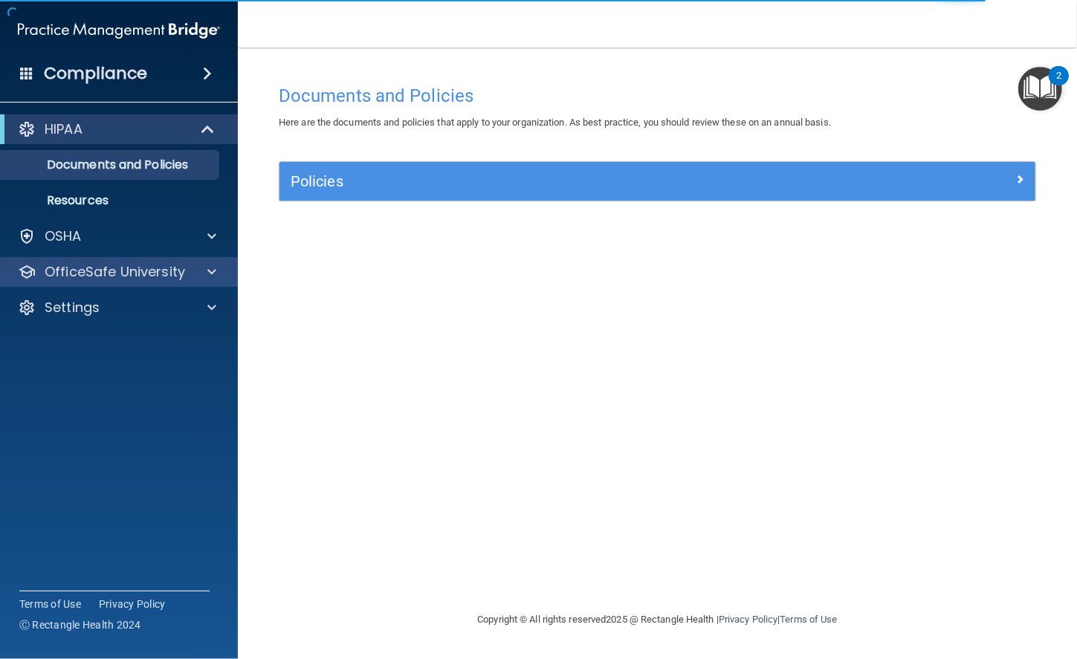
click at [201, 261] on div "OfficeSafe University" at bounding box center [119, 272] width 239 height 30
click at [198, 274] on div at bounding box center [209, 272] width 37 height 18
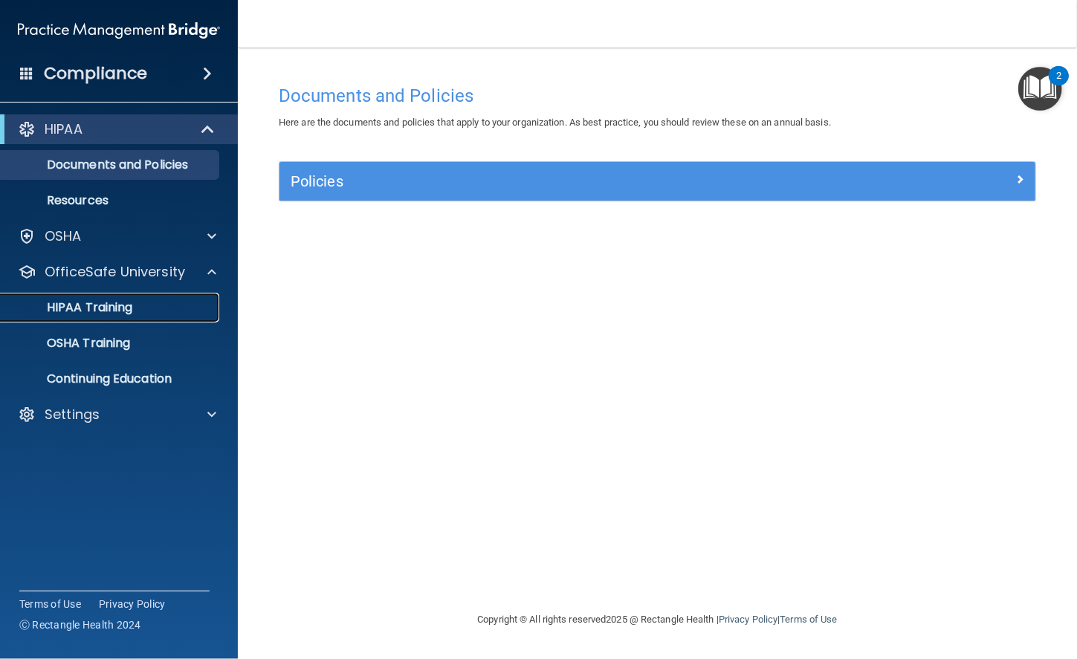
click at [107, 309] on p "HIPAA Training" at bounding box center [71, 307] width 123 height 15
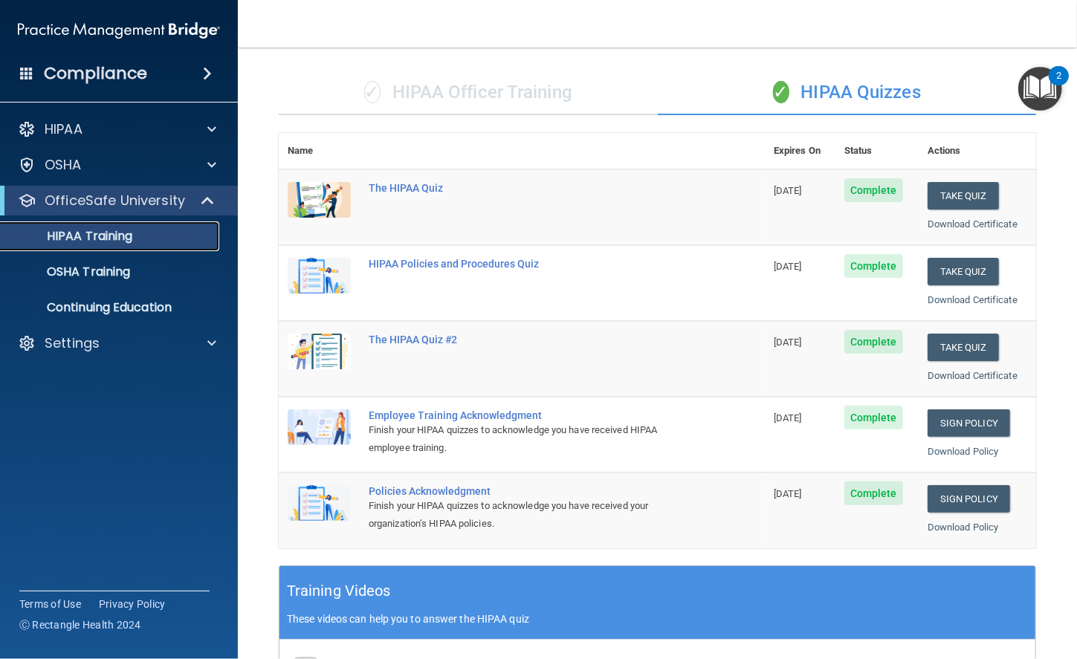
scroll to position [62, 0]
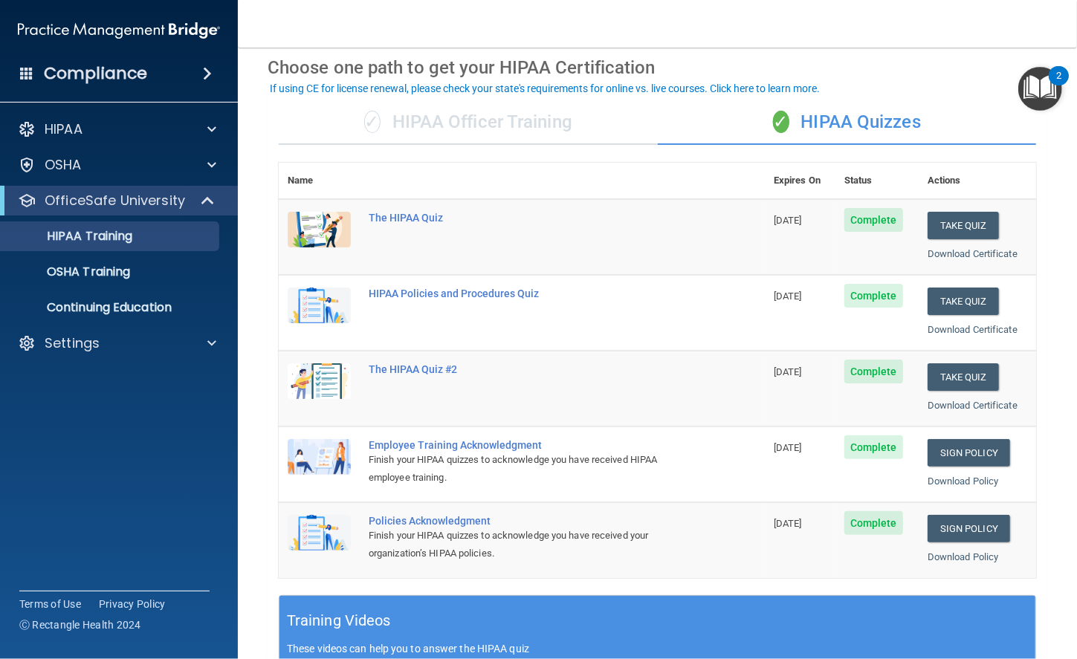
click at [421, 117] on div "✓ HIPAA Officer Training" at bounding box center [468, 122] width 379 height 45
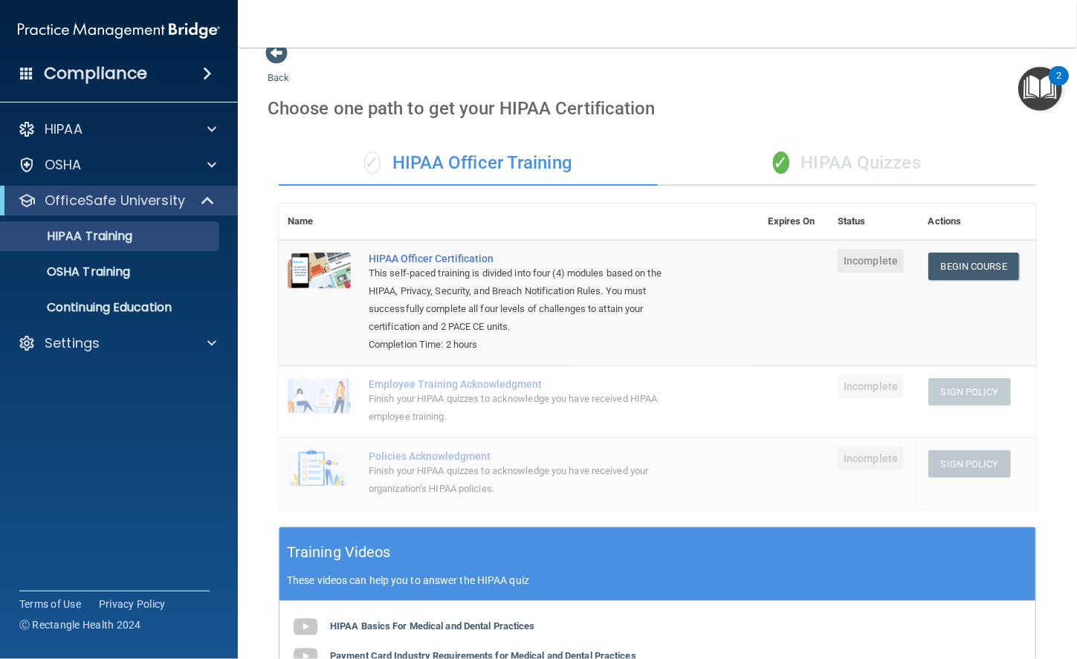
scroll to position [6, 0]
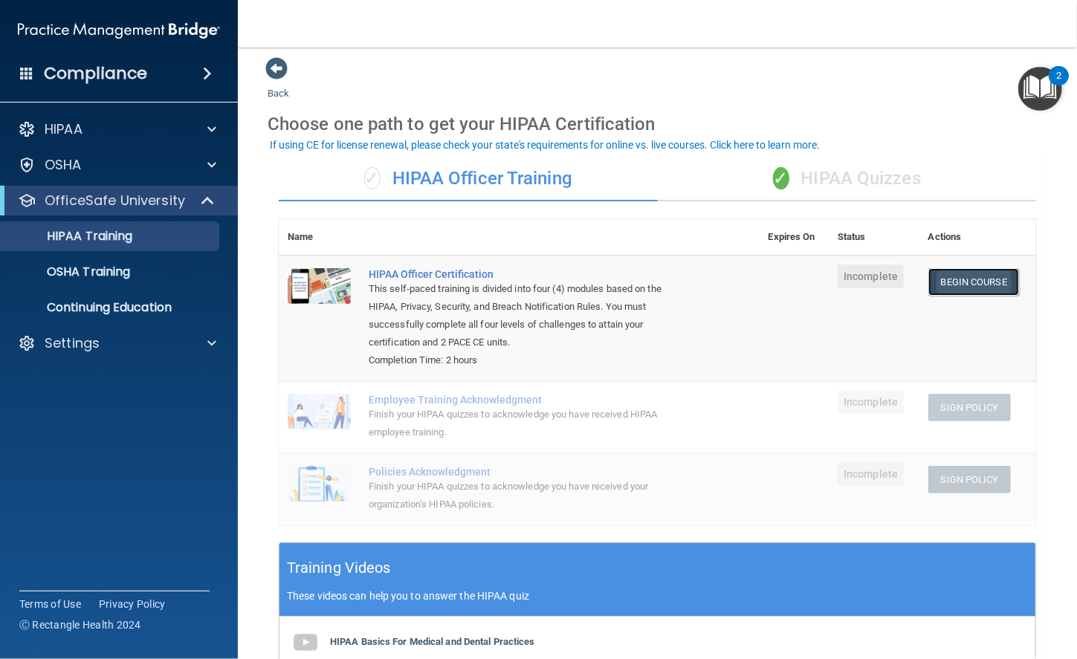
click at [987, 285] on link "Begin Course" at bounding box center [973, 281] width 91 height 27
click at [958, 283] on link "Begin Course" at bounding box center [973, 281] width 91 height 27
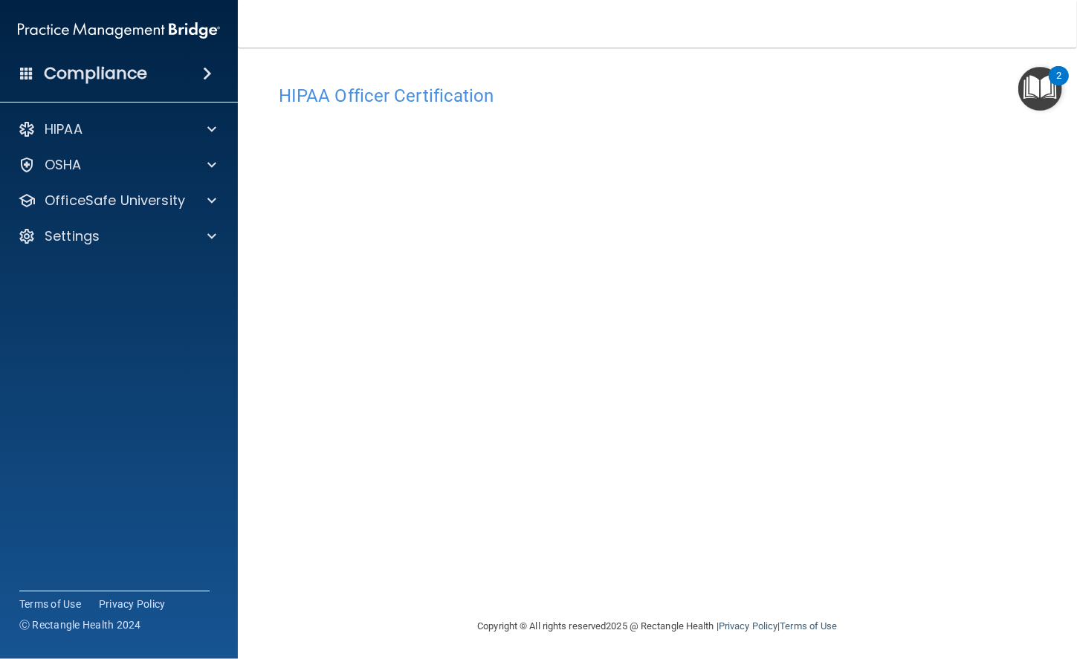
click at [468, 103] on h4 "HIPAA Officer Certification" at bounding box center [657, 95] width 757 height 19
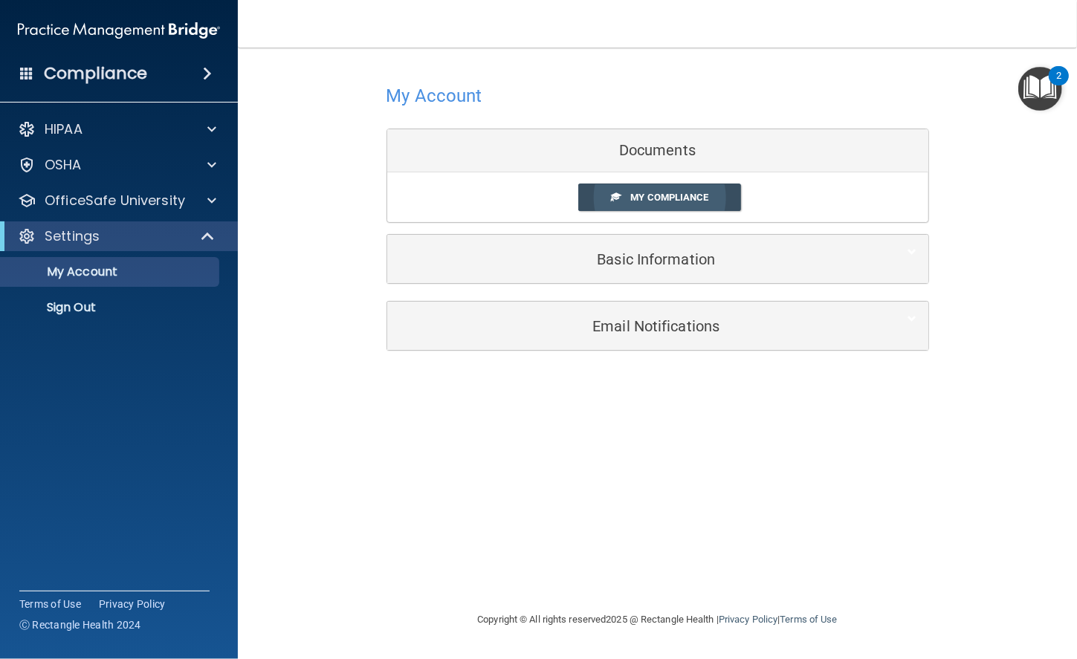
click at [635, 205] on link "My Compliance" at bounding box center [659, 197] width 163 height 27
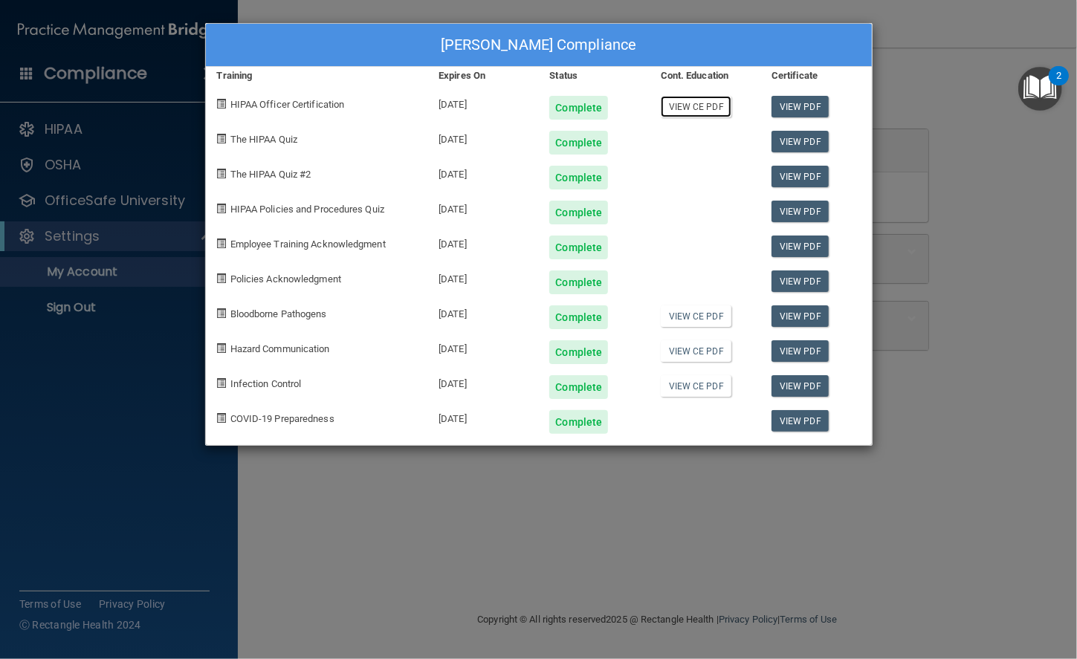
click at [710, 97] on link "View CE PDF" at bounding box center [696, 107] width 71 height 22
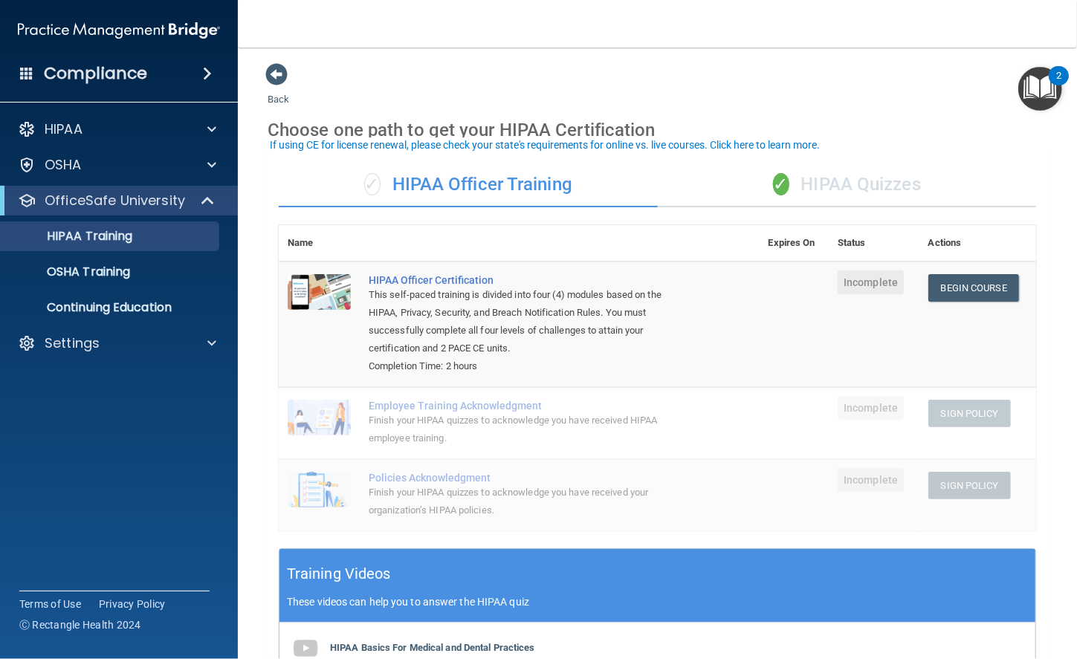
scroll to position [6, 0]
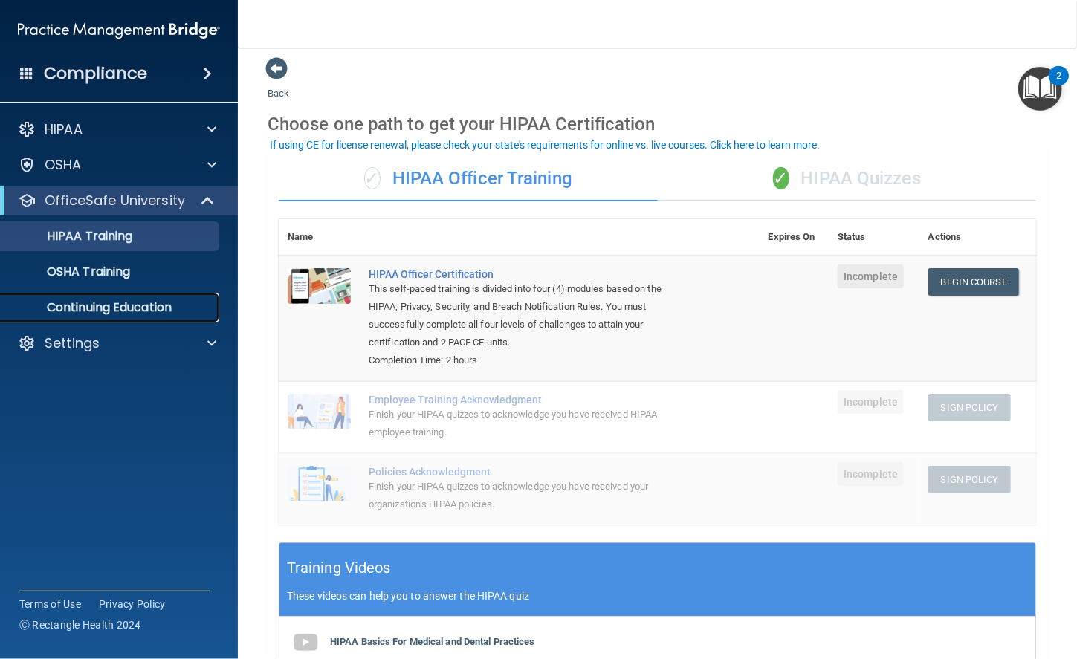
click at [124, 308] on p "Continuing Education" at bounding box center [111, 307] width 203 height 15
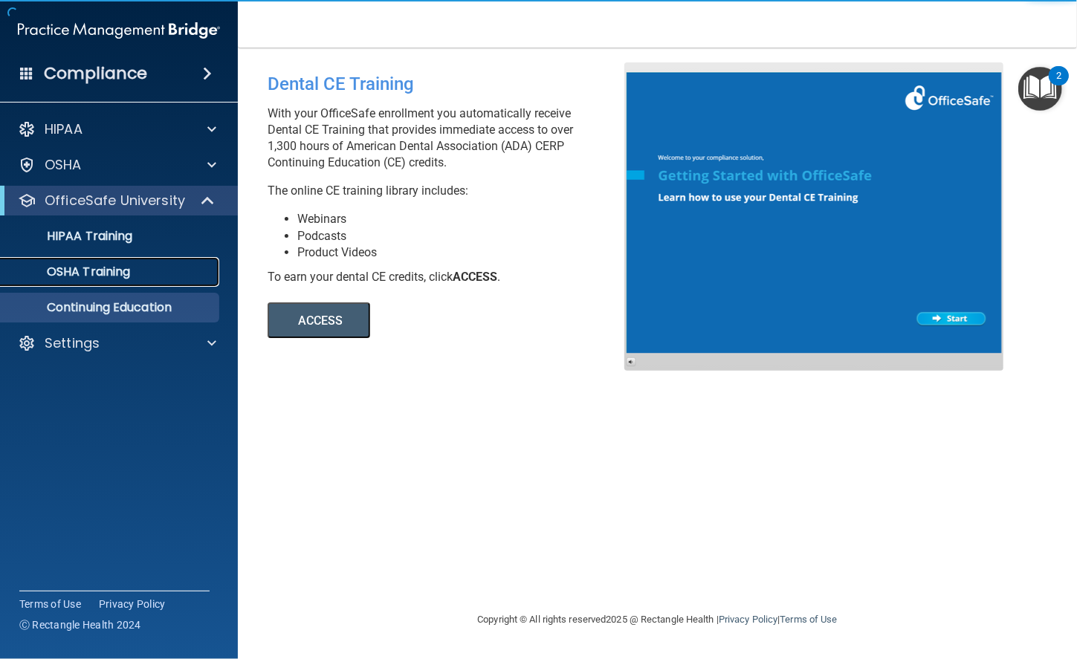
click at [120, 266] on p "OSHA Training" at bounding box center [70, 272] width 120 height 15
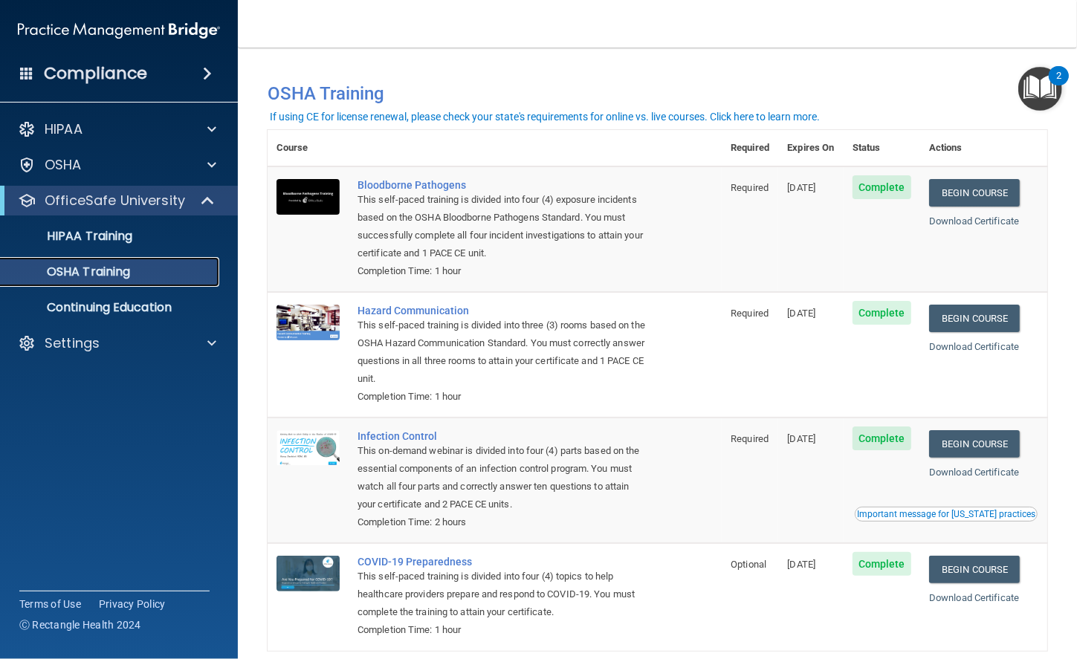
scroll to position [1, 0]
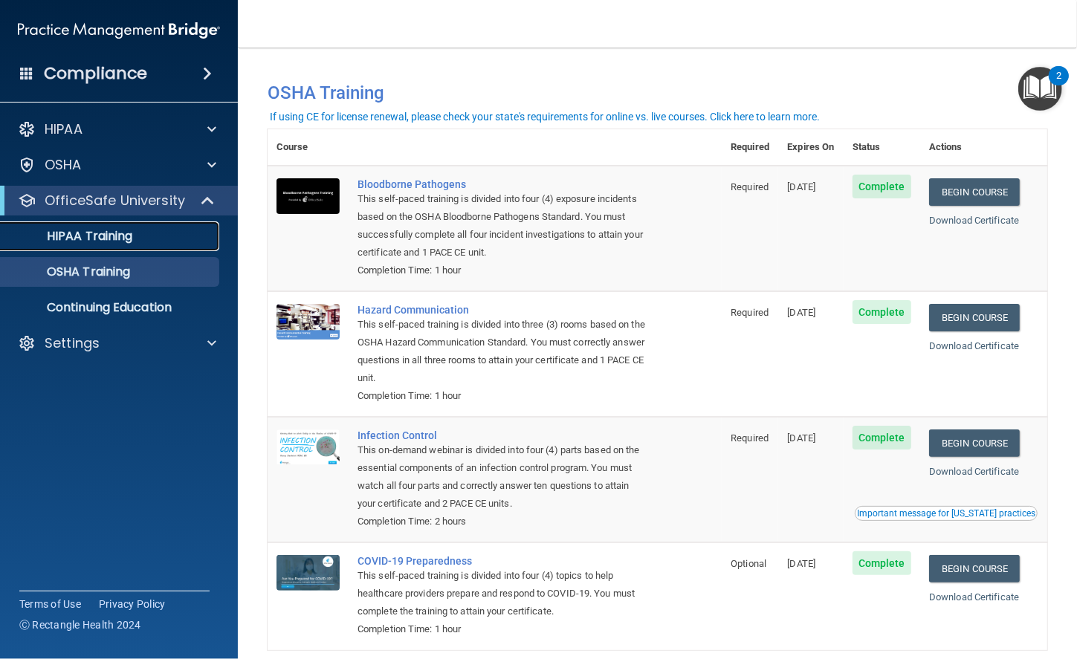
click at [121, 242] on p "HIPAA Training" at bounding box center [71, 236] width 123 height 15
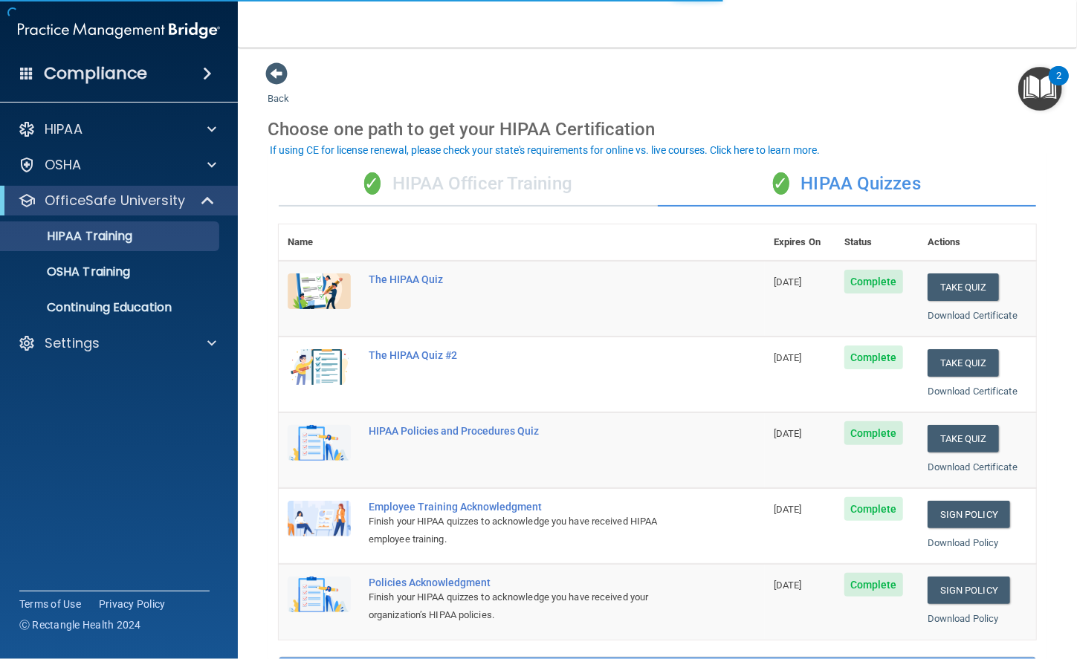
click at [524, 180] on div "✓ HIPAA Officer Training" at bounding box center [468, 184] width 379 height 45
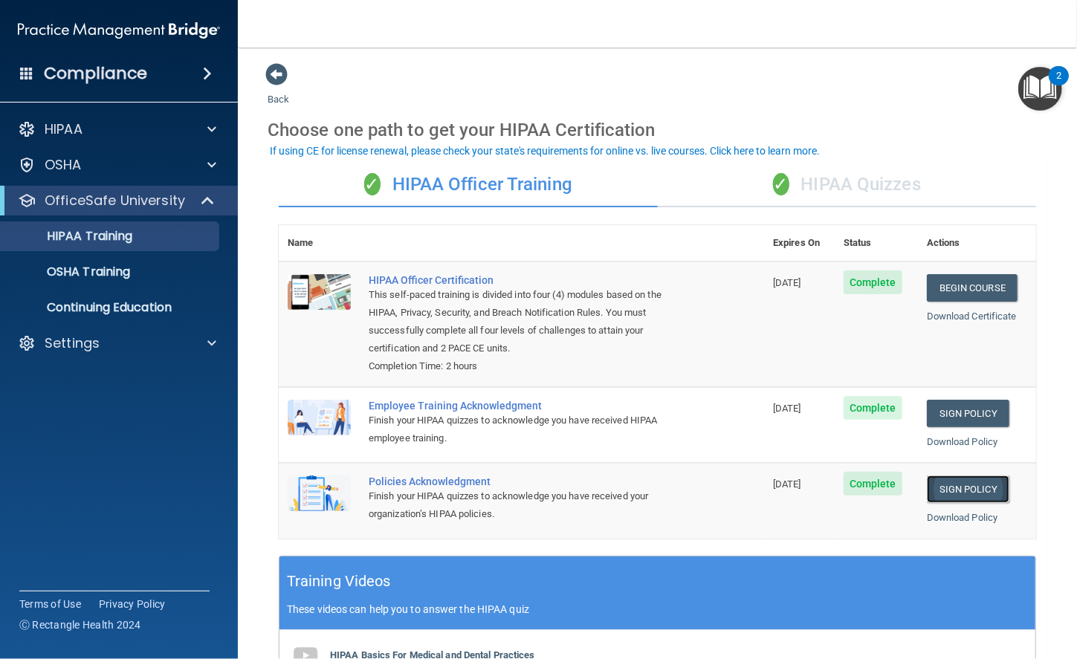
click at [930, 486] on link "Sign Policy" at bounding box center [968, 489] width 82 height 27
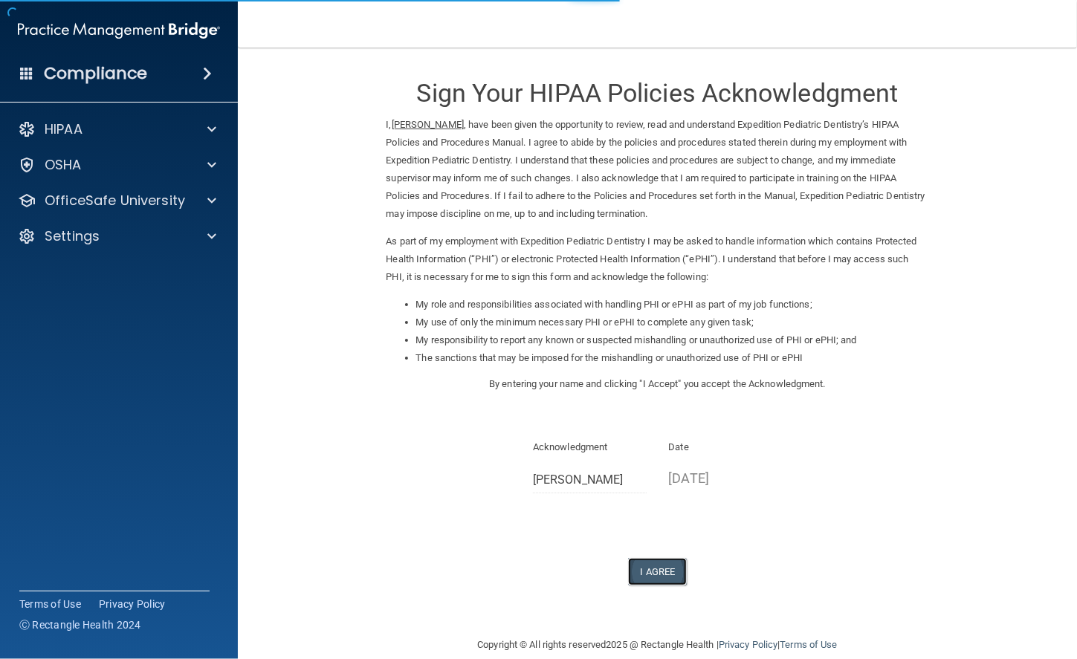
click at [675, 562] on button "I Agree" at bounding box center [657, 571] width 59 height 27
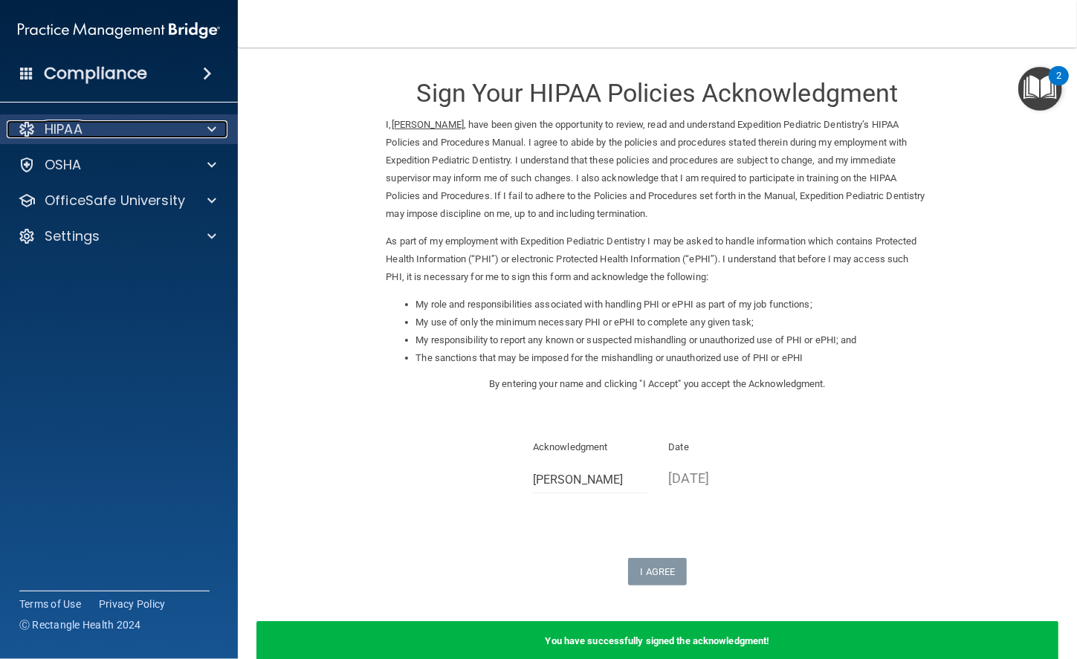
click at [165, 129] on div "HIPAA" at bounding box center [99, 129] width 184 height 18
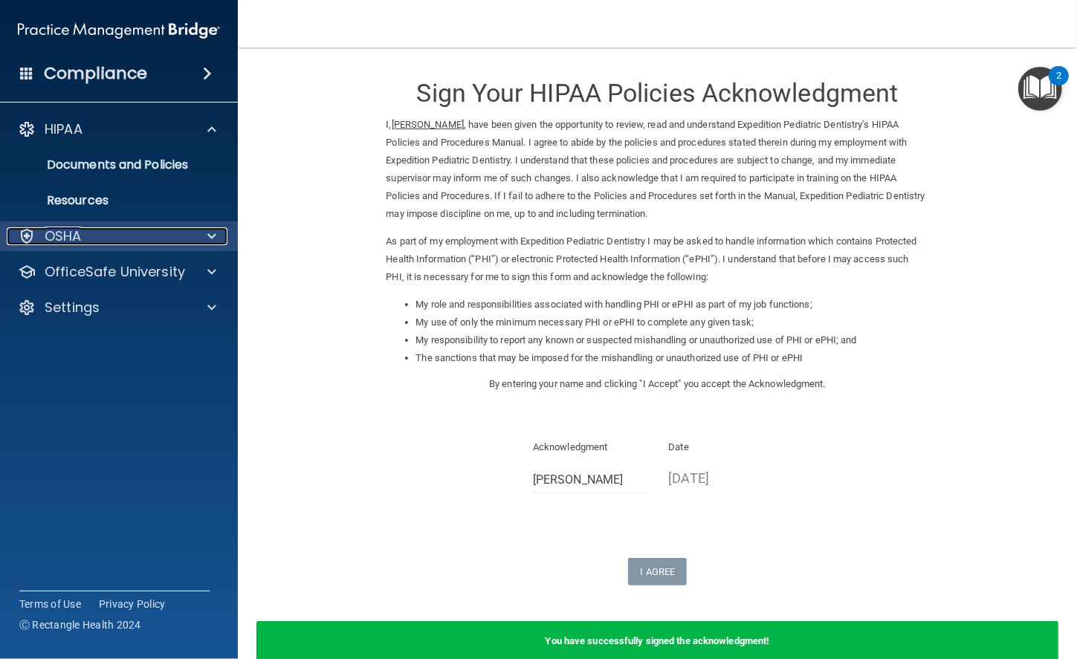
click at [130, 241] on div "OSHA" at bounding box center [99, 236] width 184 height 18
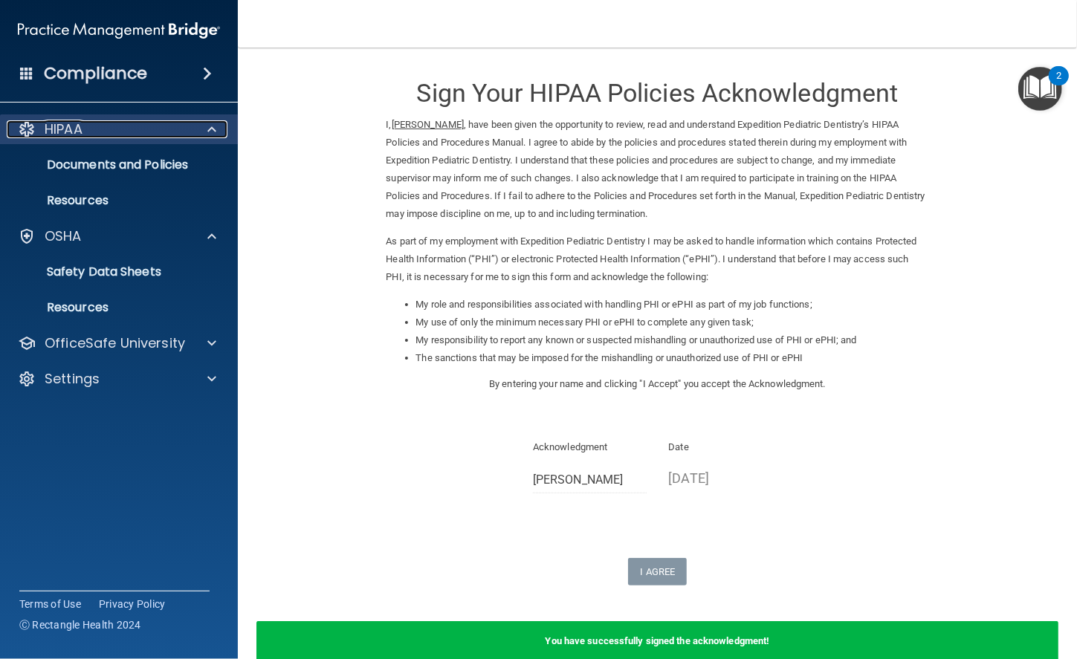
click at [68, 123] on p "HIPAA" at bounding box center [64, 129] width 38 height 18
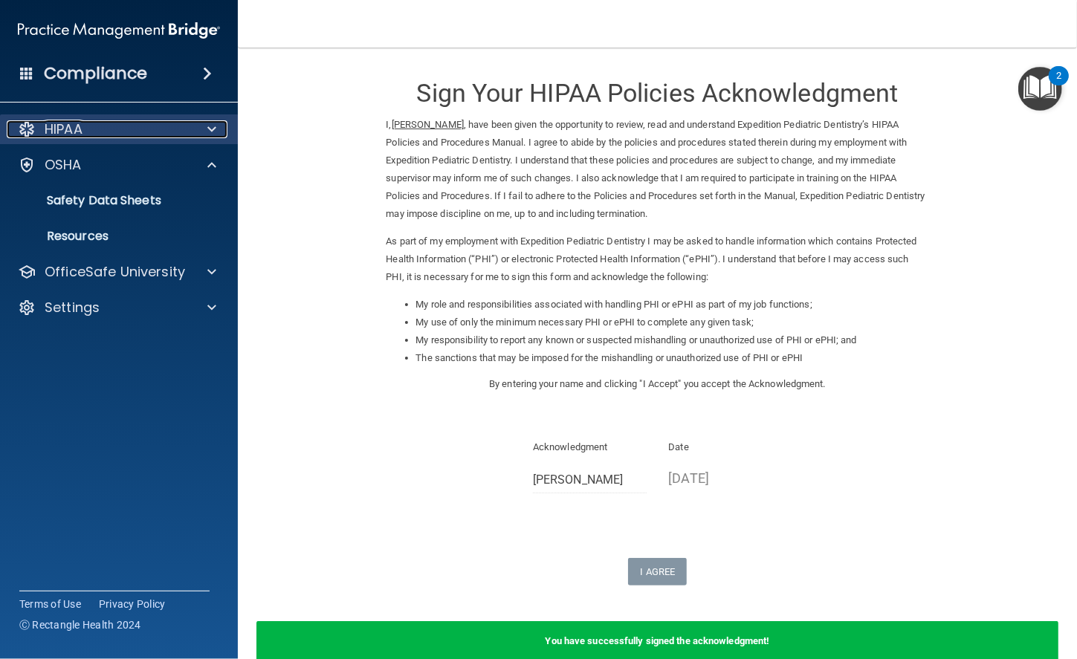
click at [126, 134] on div "HIPAA" at bounding box center [99, 129] width 184 height 18
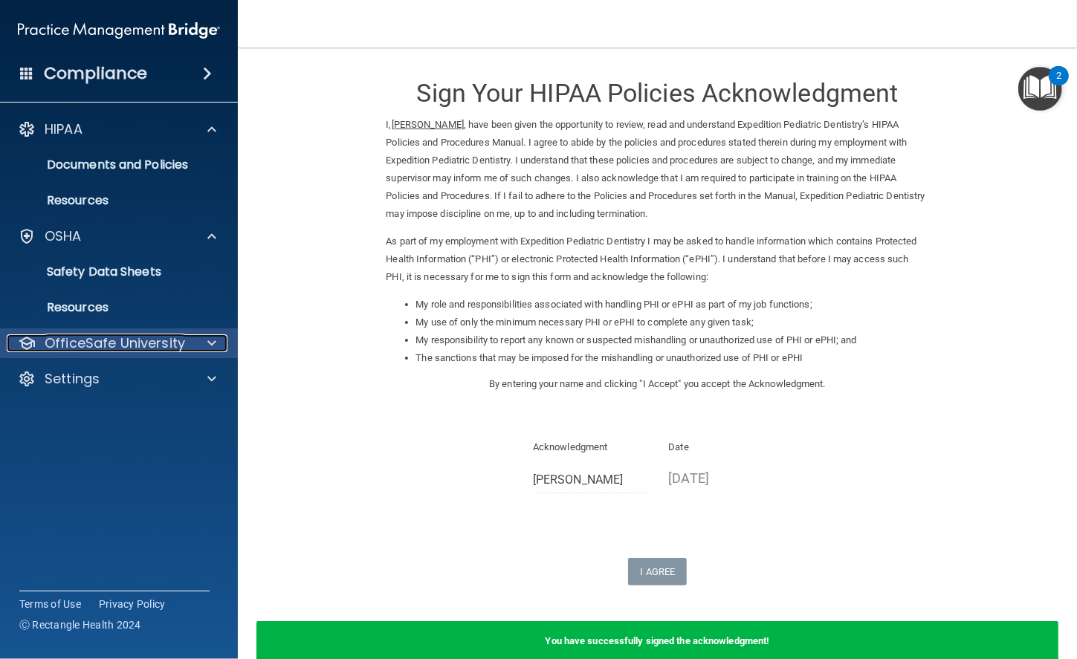
click at [126, 341] on p "OfficeSafe University" at bounding box center [115, 343] width 140 height 18
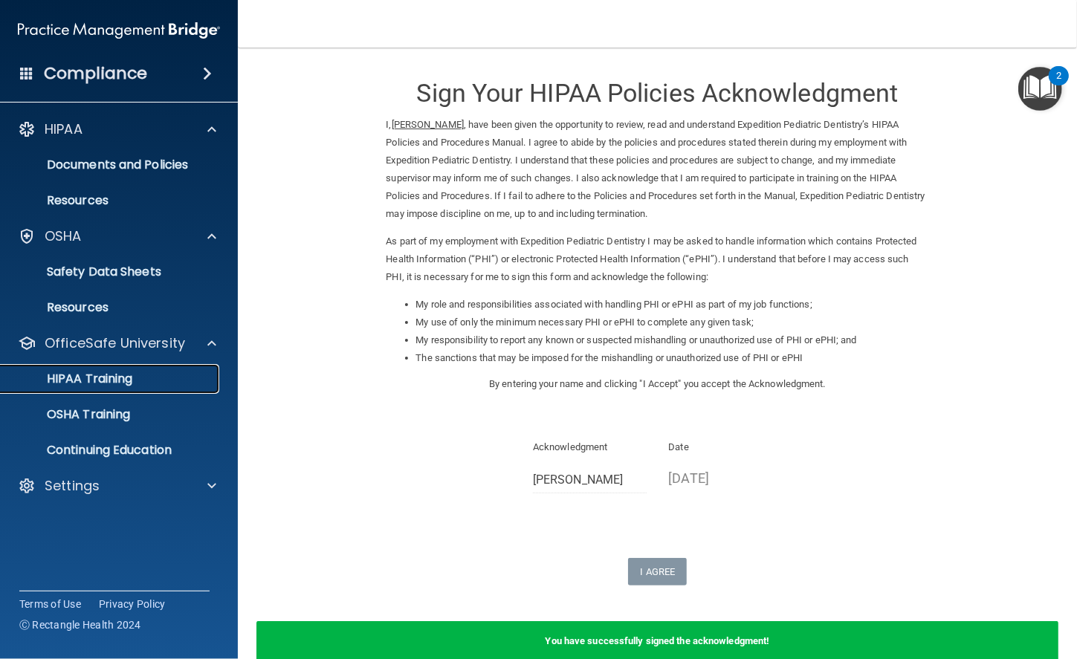
click at [117, 389] on link "HIPAA Training" at bounding box center [102, 379] width 234 height 30
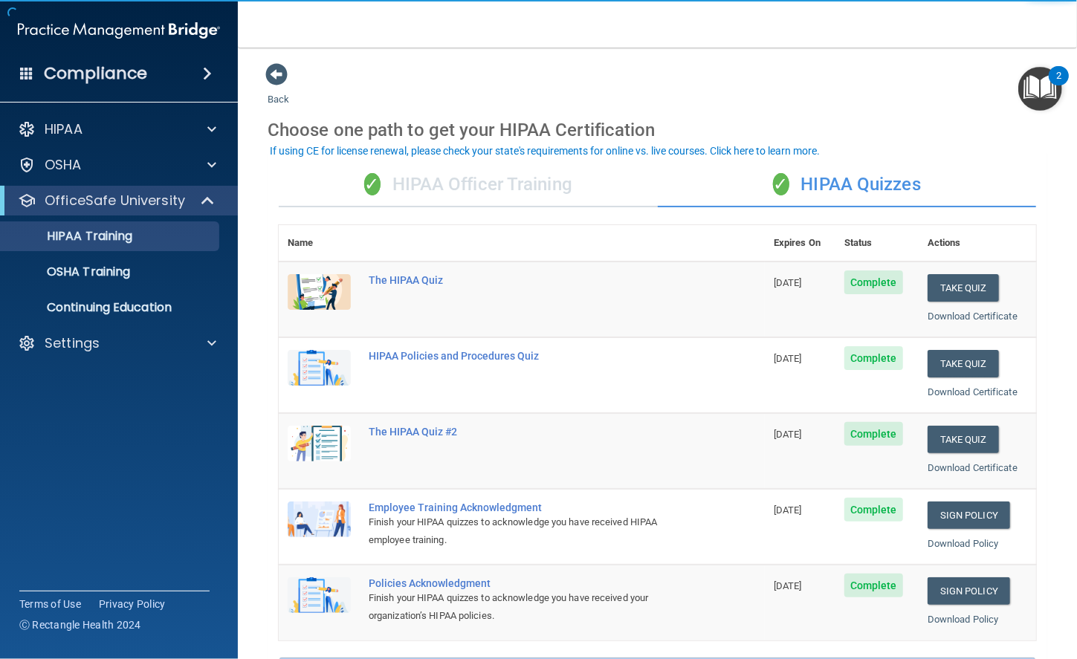
click at [479, 165] on div "✓ HIPAA Officer Training" at bounding box center [468, 185] width 379 height 45
